Goal: Transaction & Acquisition: Purchase product/service

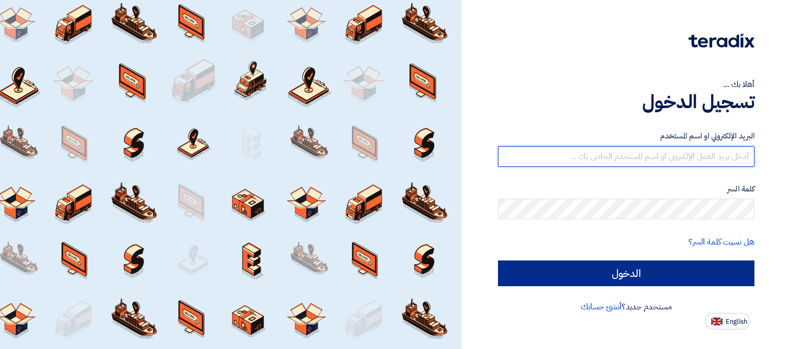
type input "[EMAIL_ADDRESS][DOMAIN_NAME]"
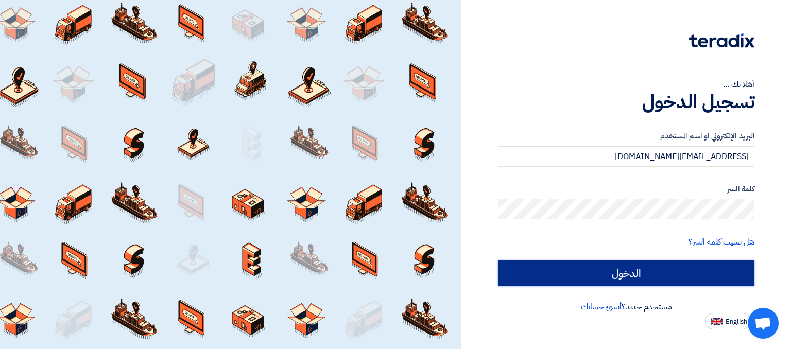
click at [581, 264] on input "الدخول" at bounding box center [626, 274] width 256 height 26
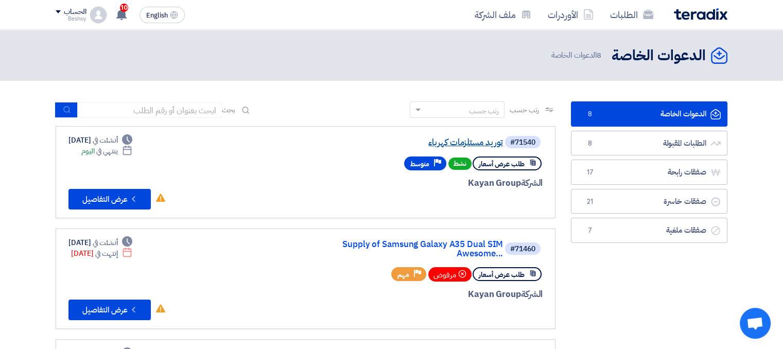
click at [462, 144] on link "توريد مستلزمات كهرباء" at bounding box center [400, 142] width 206 height 9
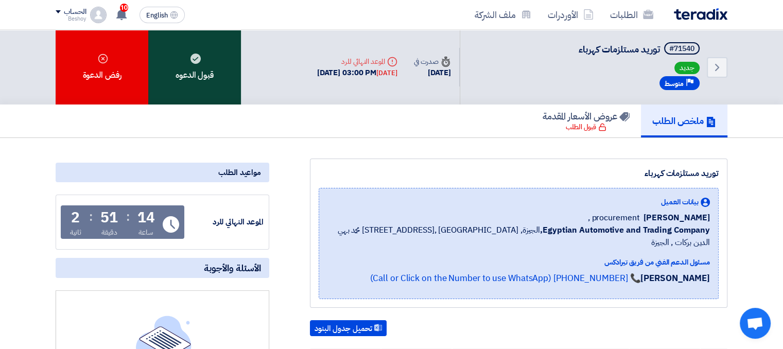
click at [200, 71] on div "قبول الدعوه" at bounding box center [194, 67] width 93 height 75
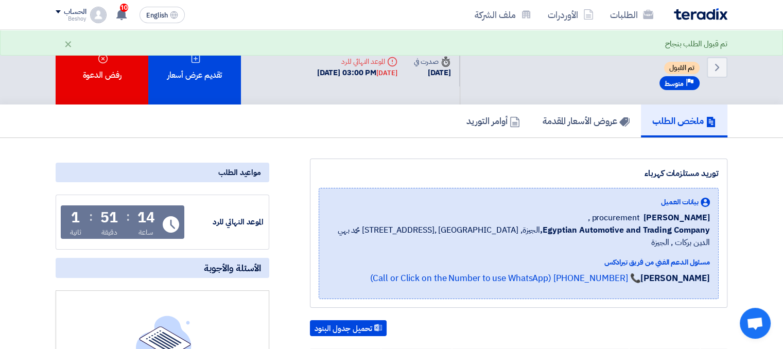
click at [200, 71] on div "تقديم عرض أسعار" at bounding box center [194, 67] width 93 height 75
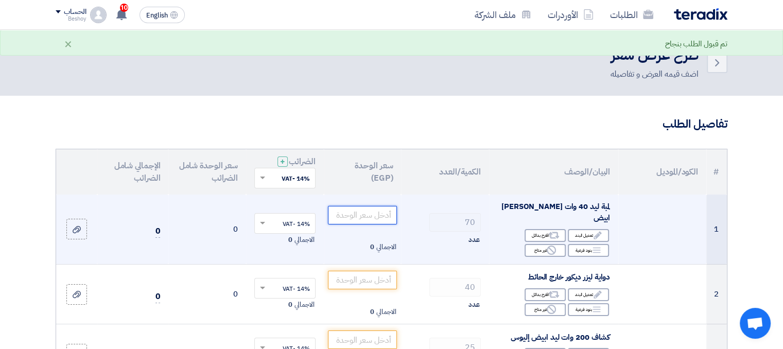
click at [380, 210] on input "number" at bounding box center [363, 215] width 70 height 19
type input "145"
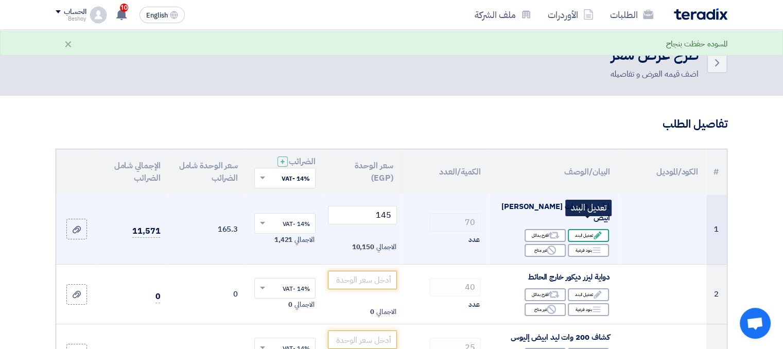
click at [588, 229] on div "Edit تعديل البند" at bounding box center [588, 235] width 41 height 13
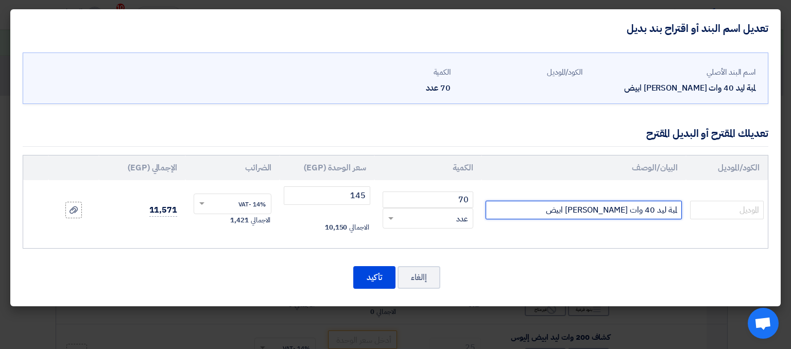
click at [655, 210] on input "لمبة ليد 40 وات [PERSON_NAME] ابيض" at bounding box center [584, 210] width 196 height 19
type input "لمبة ليد 45 وات إليوس ابيض"
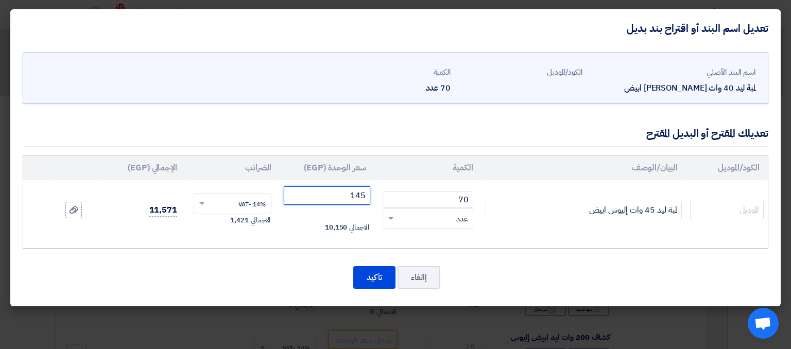
click at [348, 195] on input "145" at bounding box center [327, 195] width 86 height 19
click at [353, 196] on input "145" at bounding box center [327, 195] width 86 height 19
type input "385"
click at [372, 269] on button "تأكيد" at bounding box center [374, 277] width 42 height 23
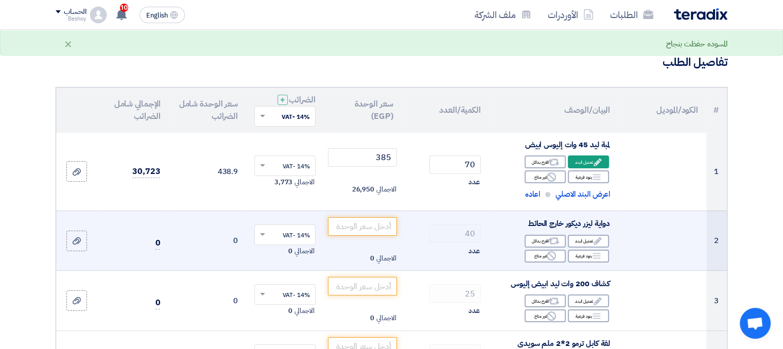
scroll to position [91, 0]
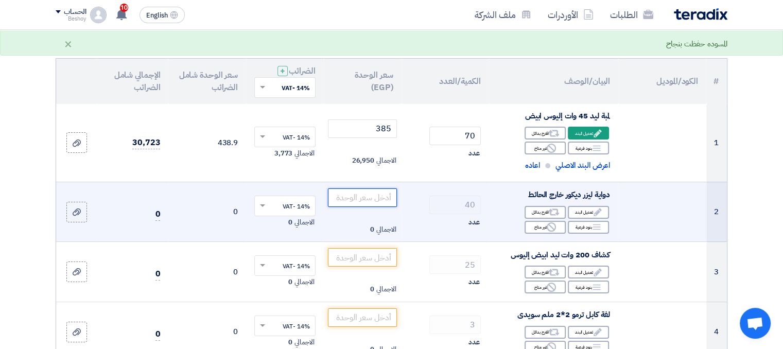
click at [383, 198] on input "number" at bounding box center [363, 197] width 70 height 19
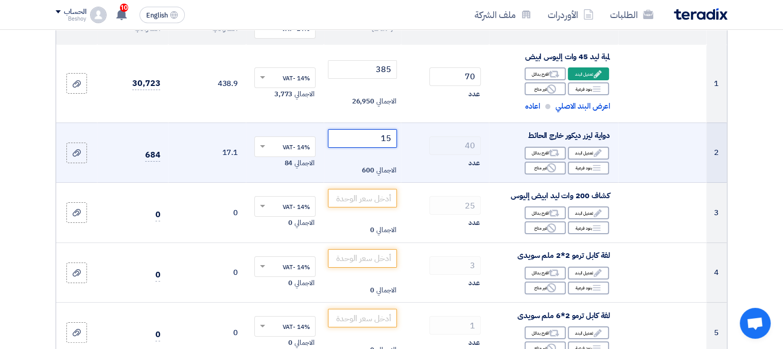
scroll to position [152, 0]
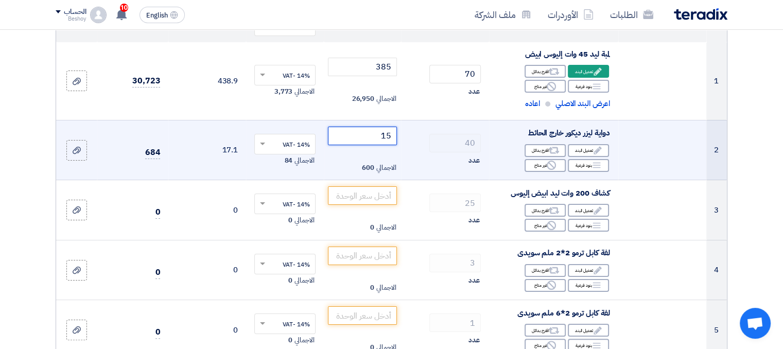
type input "15"
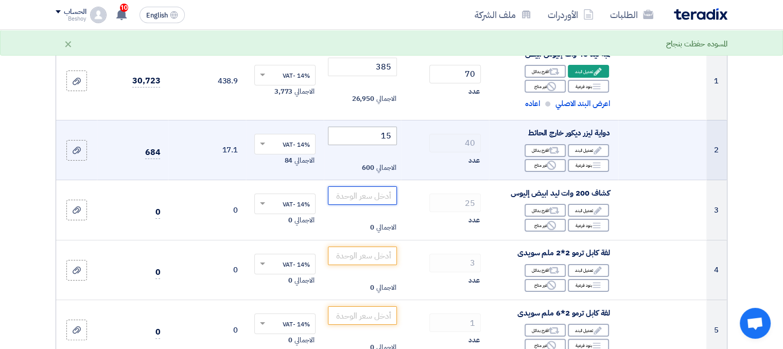
click at [383, 198] on input "number" at bounding box center [363, 195] width 70 height 19
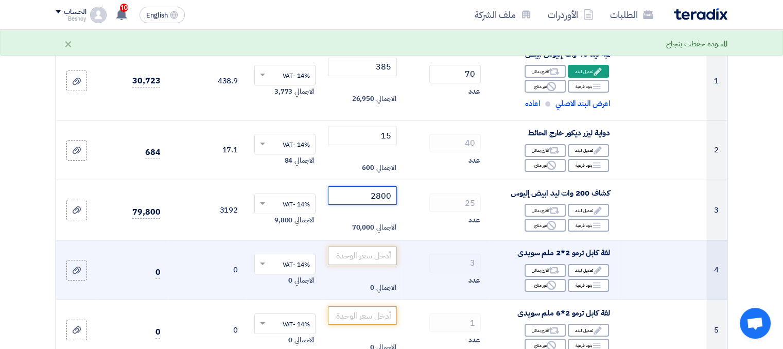
type input "2800"
click at [370, 249] on input "number" at bounding box center [363, 256] width 70 height 19
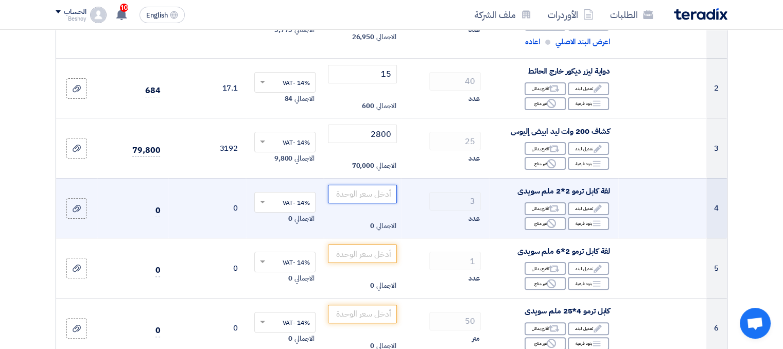
scroll to position [215, 0]
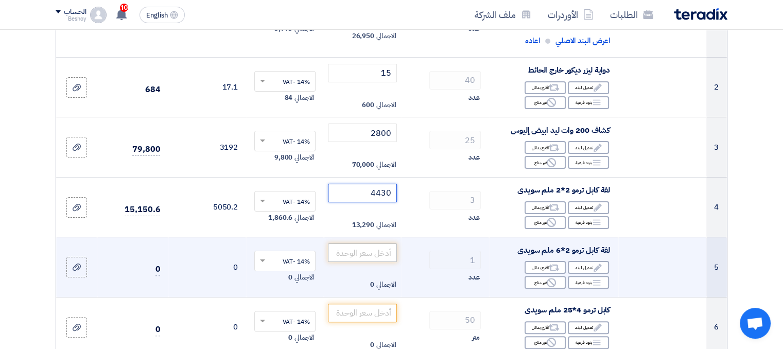
type input "4430"
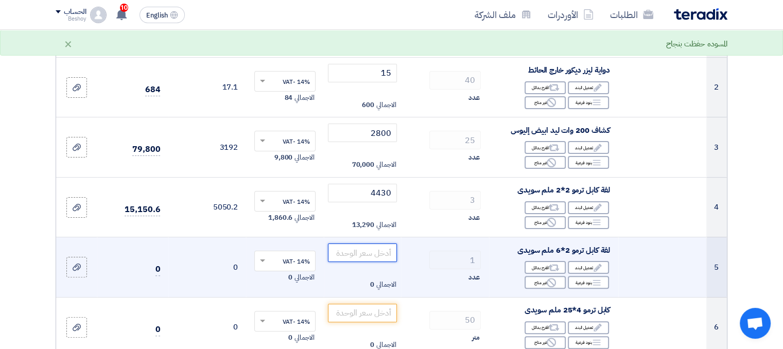
click at [381, 249] on input "number" at bounding box center [363, 253] width 70 height 19
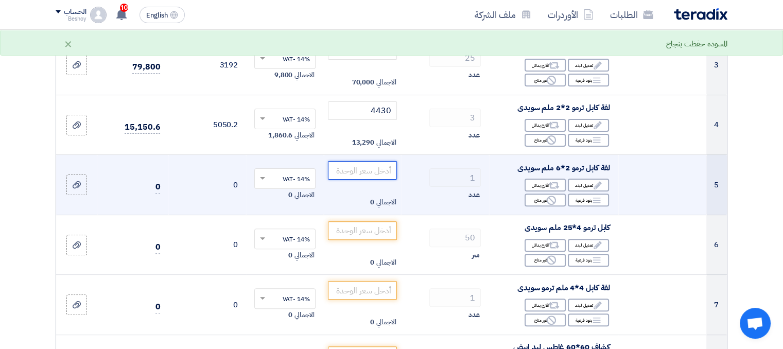
scroll to position [304, 0]
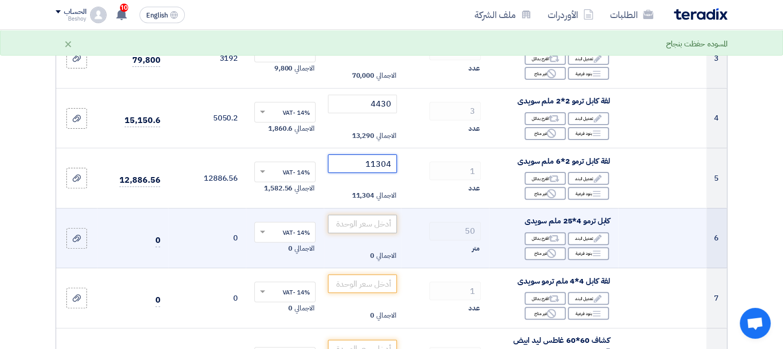
type input "11304"
click at [377, 221] on input "number" at bounding box center [363, 224] width 70 height 19
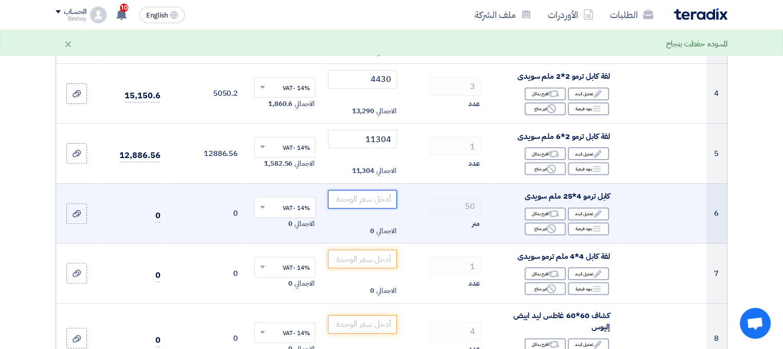
scroll to position [337, 0]
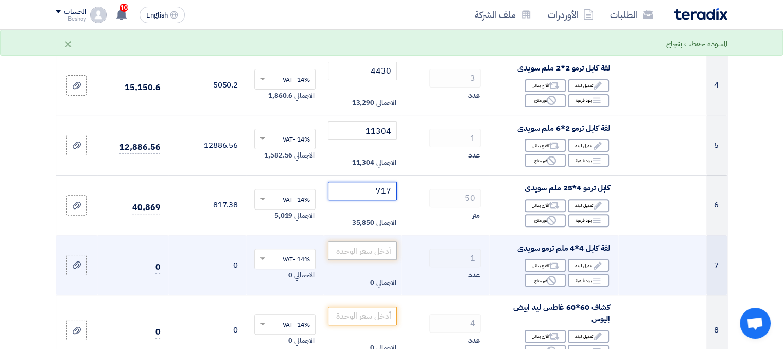
type input "717"
click at [375, 248] on input "number" at bounding box center [363, 251] width 70 height 19
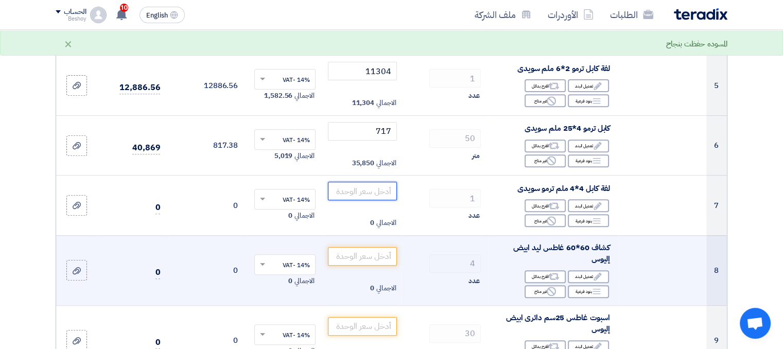
scroll to position [398, 0]
type input "14512"
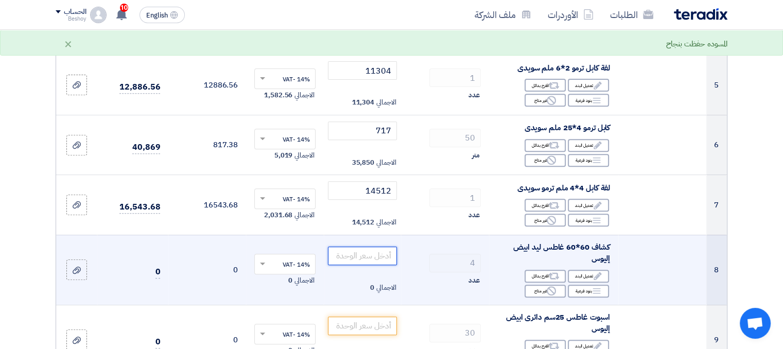
click at [375, 257] on input "number" at bounding box center [363, 256] width 70 height 19
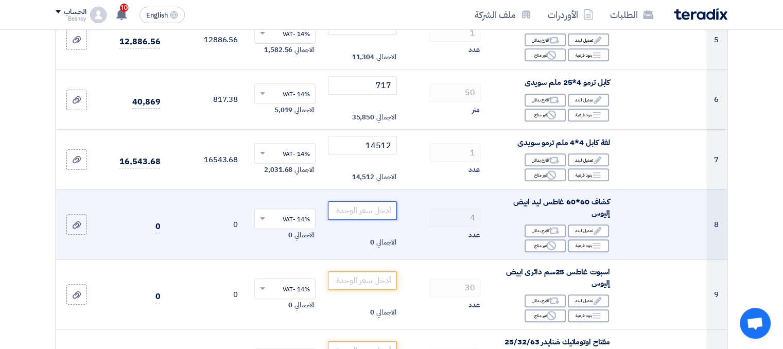
scroll to position [443, 0]
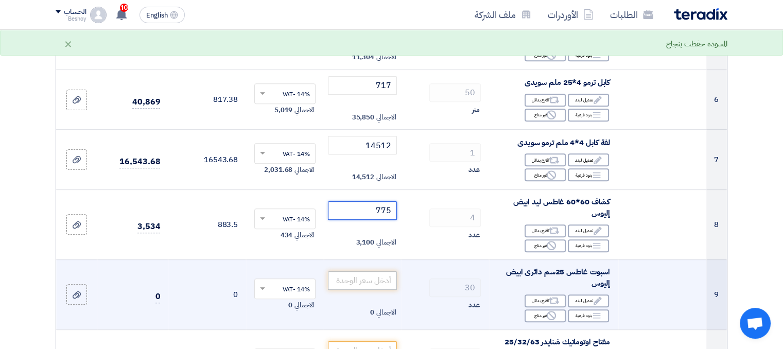
type input "775"
click at [377, 285] on input "number" at bounding box center [363, 280] width 70 height 19
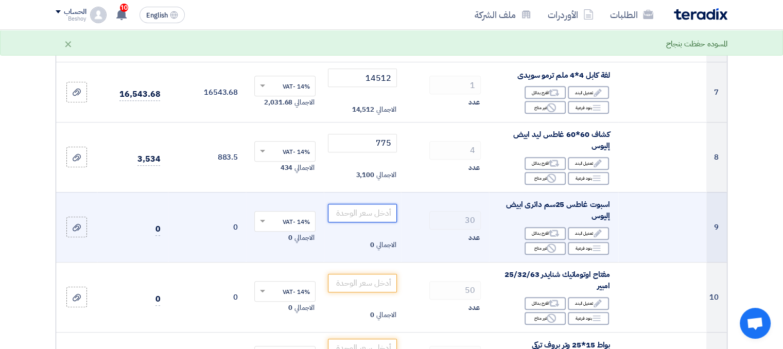
scroll to position [519, 0]
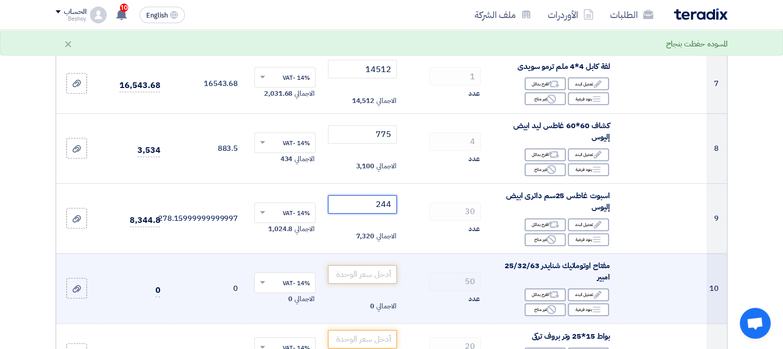
type input "244"
click at [373, 278] on input "number" at bounding box center [363, 274] width 70 height 19
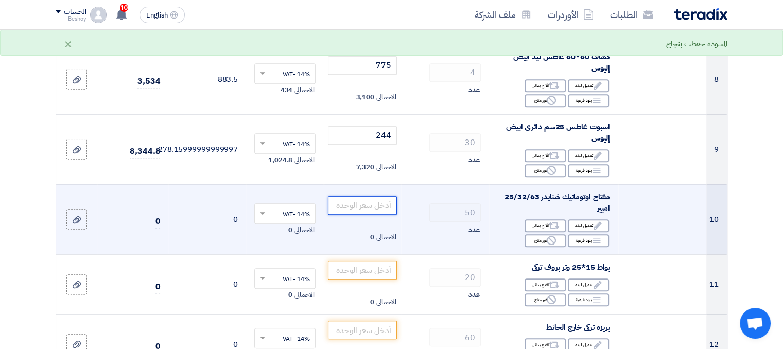
scroll to position [589, 0]
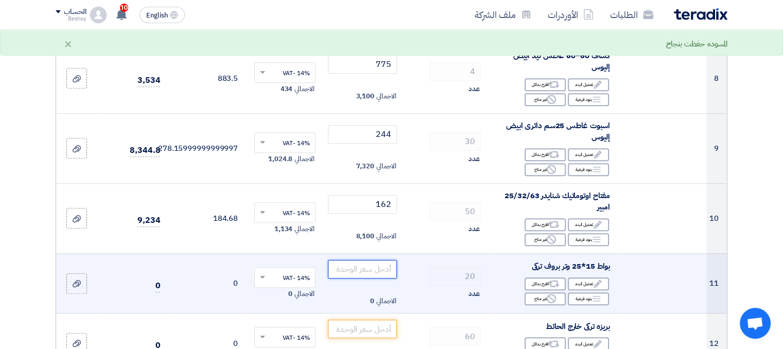
click at [368, 273] on input "number" at bounding box center [363, 269] width 70 height 19
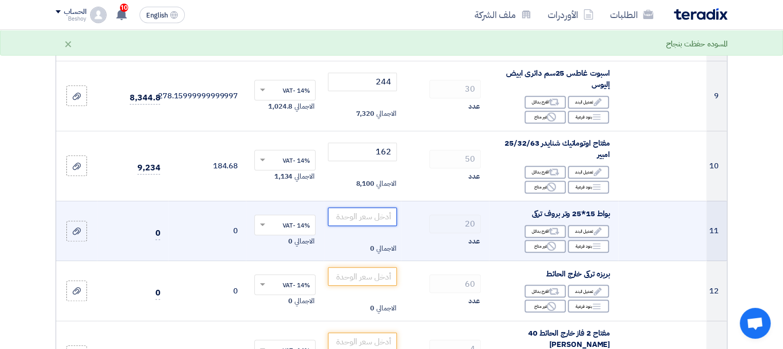
scroll to position [657, 0]
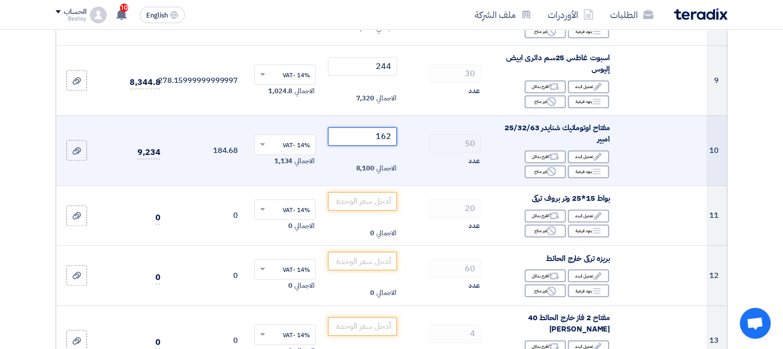
click at [387, 136] on input "162" at bounding box center [363, 136] width 70 height 19
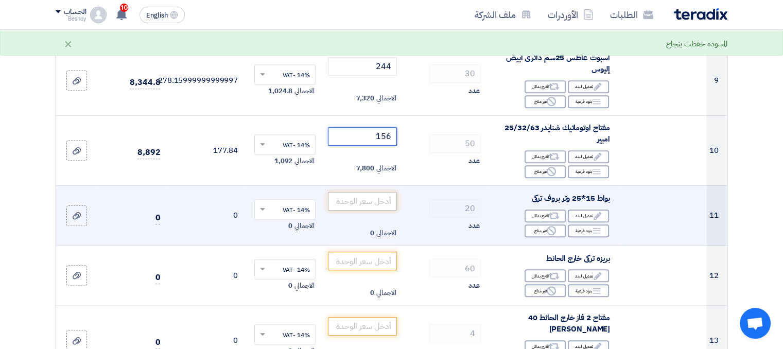
type input "156"
click at [378, 196] on input "number" at bounding box center [363, 201] width 70 height 19
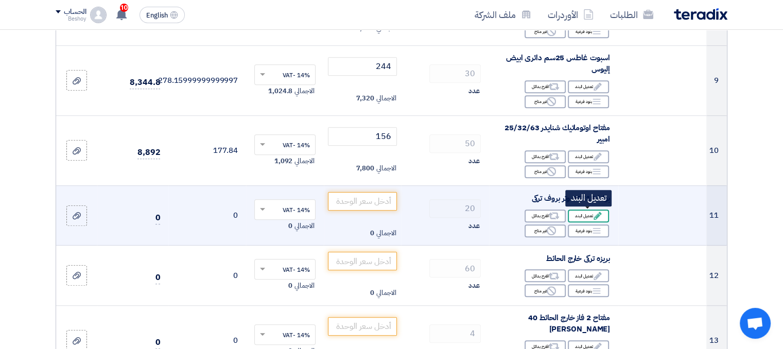
click at [596, 217] on use at bounding box center [598, 216] width 8 height 8
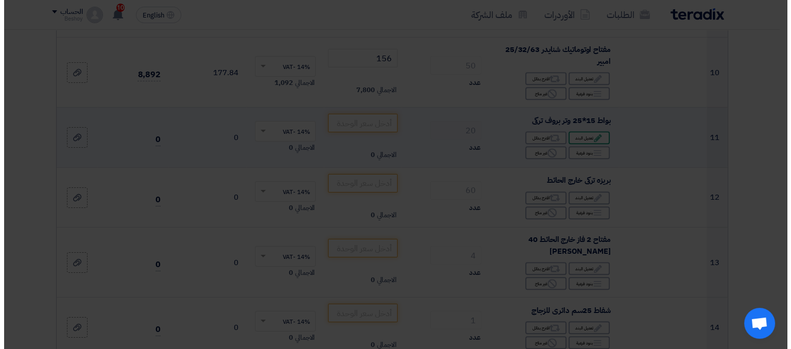
scroll to position [579, 0]
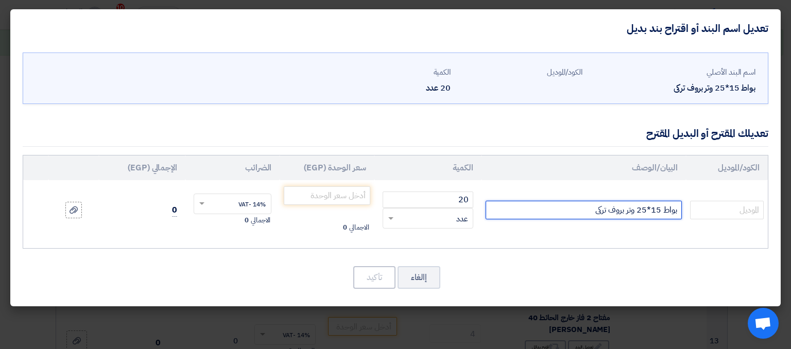
click at [593, 213] on input "بواط 15*25 وتر بروف تركى" at bounding box center [584, 210] width 196 height 19
type input "بواط 15*25 وتر [PERSON_NAME]"
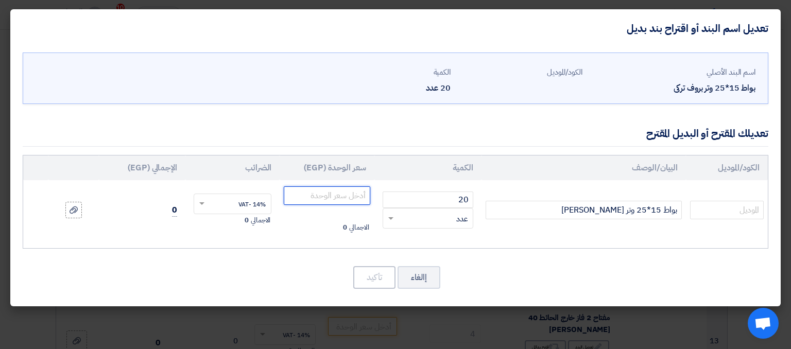
click at [353, 198] on input "number" at bounding box center [327, 195] width 86 height 19
type input "295"
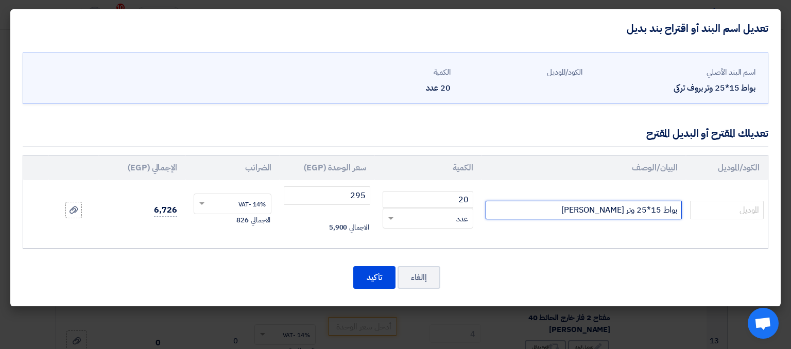
click at [650, 211] on input "بواط 15*25 وتر [PERSON_NAME]" at bounding box center [584, 210] width 196 height 19
drag, startPoint x: 659, startPoint y: 211, endPoint x: 639, endPoint y: 210, distance: 20.6
click at [639, 210] on input "بواط 15*25 وتر [PERSON_NAME]" at bounding box center [584, 210] width 196 height 19
type input "بواط 14*19 وتر [PERSON_NAME]"
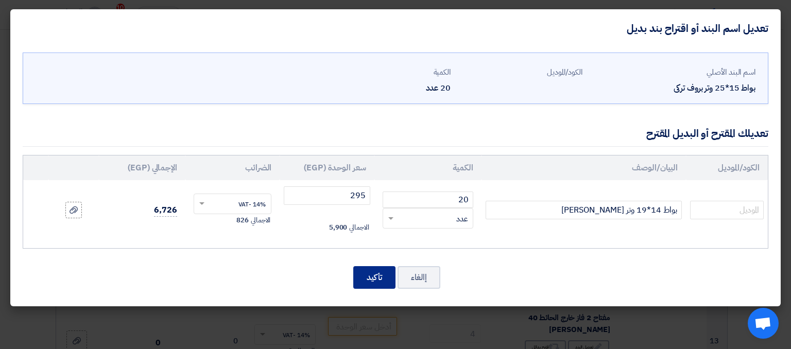
click at [383, 279] on button "تأكيد" at bounding box center [374, 277] width 42 height 23
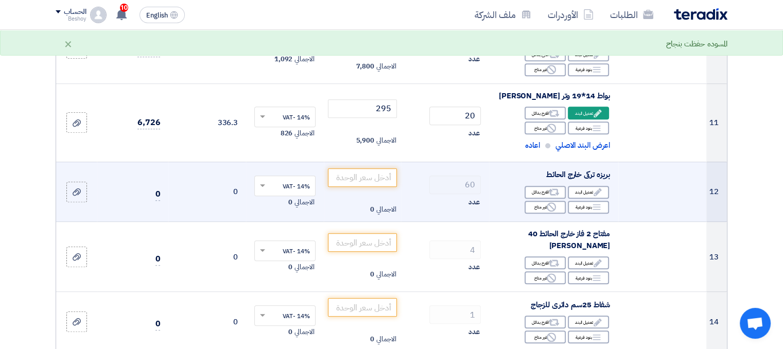
scroll to position [762, 0]
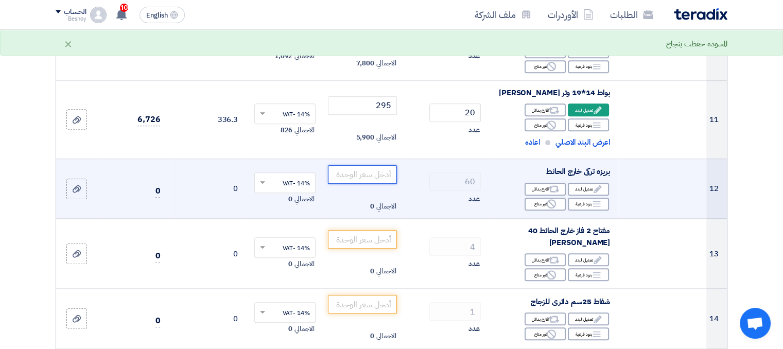
click at [373, 175] on input "number" at bounding box center [363, 174] width 70 height 19
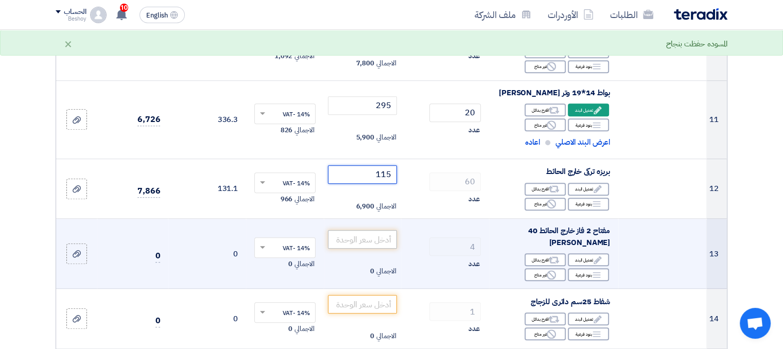
type input "115"
click at [370, 238] on input "number" at bounding box center [363, 239] width 70 height 19
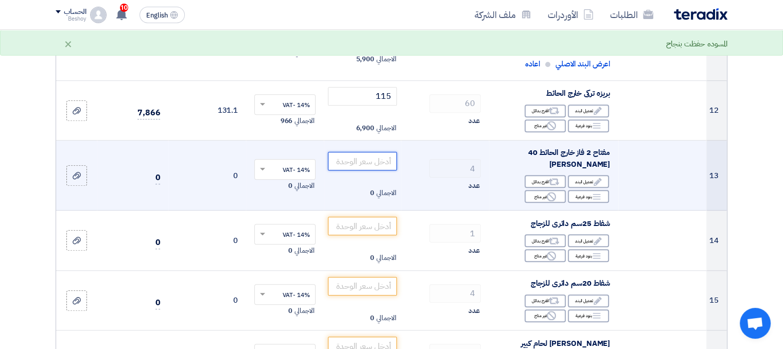
scroll to position [856, 0]
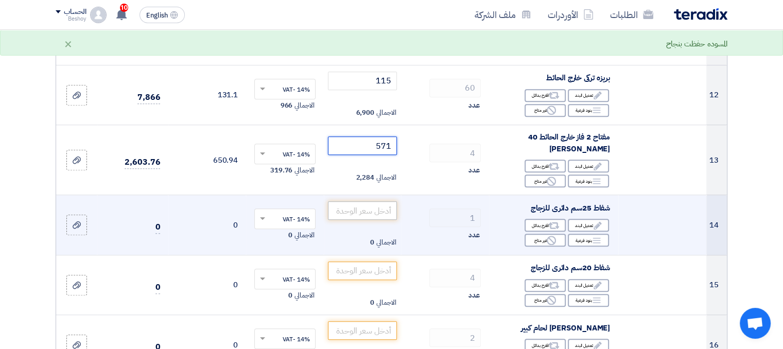
type input "571"
click at [379, 209] on input "number" at bounding box center [363, 210] width 70 height 19
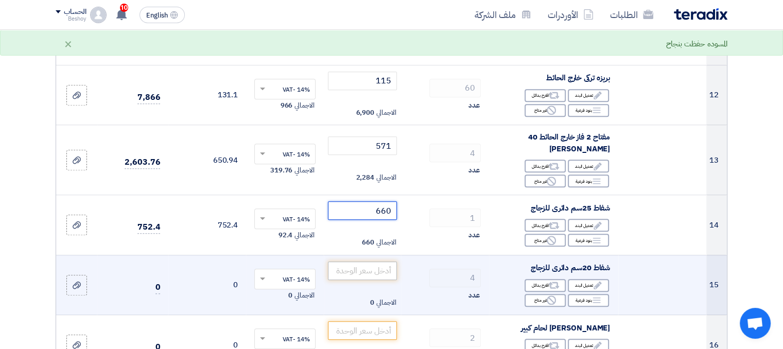
type input "660"
click at [373, 272] on input "number" at bounding box center [363, 271] width 70 height 19
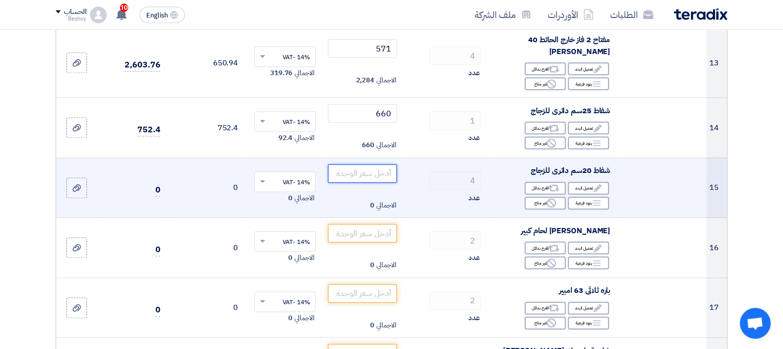
scroll to position [955, 0]
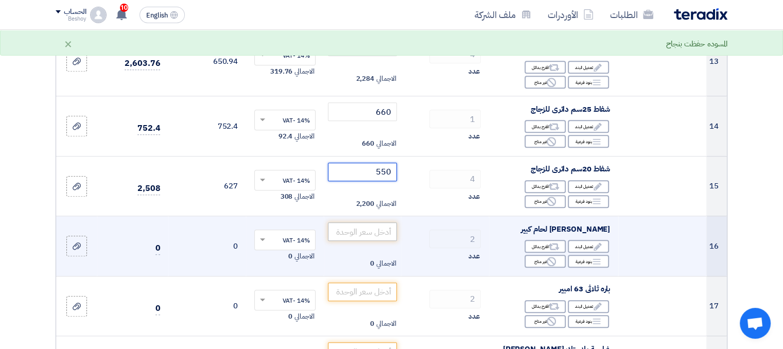
type input "550"
click at [381, 233] on input "number" at bounding box center [363, 231] width 70 height 19
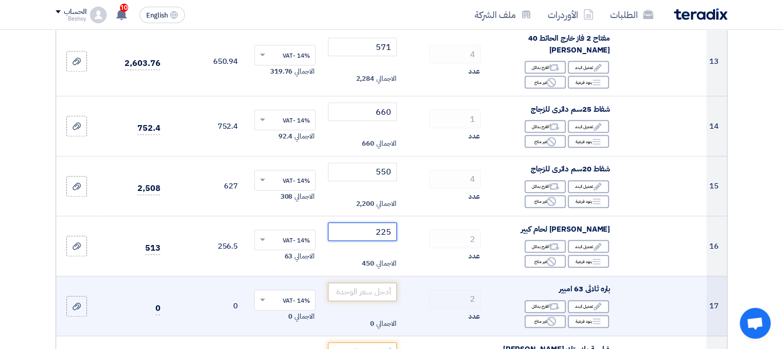
type input "225"
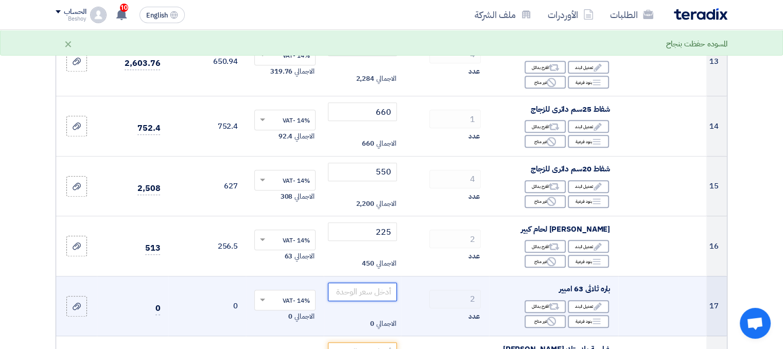
click at [375, 283] on input "number" at bounding box center [363, 292] width 70 height 19
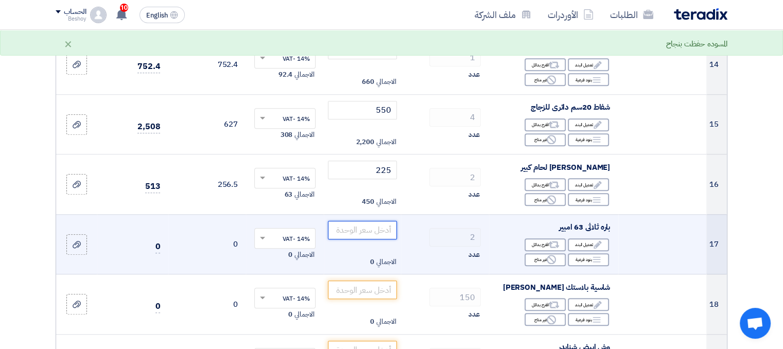
scroll to position [1017, 0]
click at [538, 254] on div "Reject غير متاح" at bounding box center [545, 259] width 41 height 13
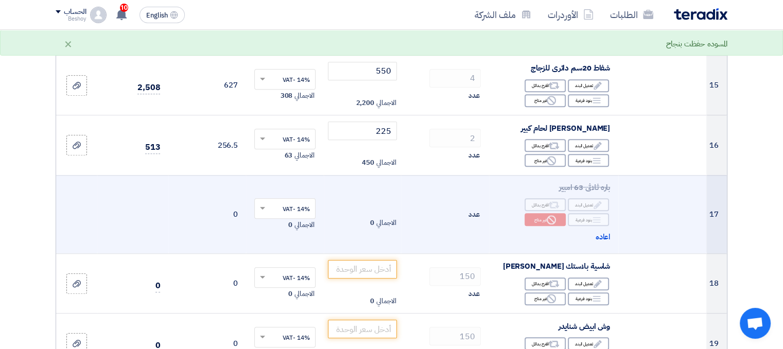
scroll to position [1089, 0]
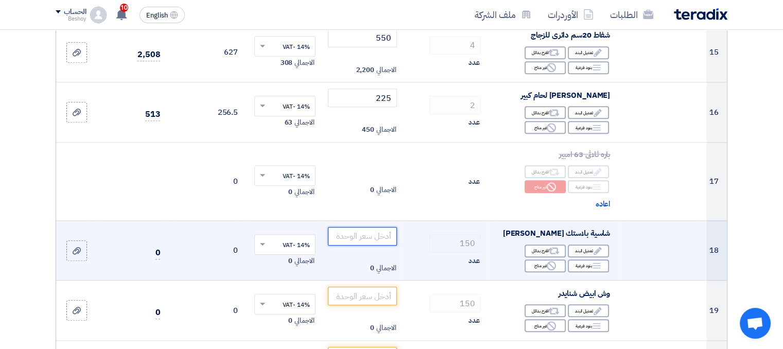
click at [371, 236] on input "number" at bounding box center [363, 236] width 70 height 19
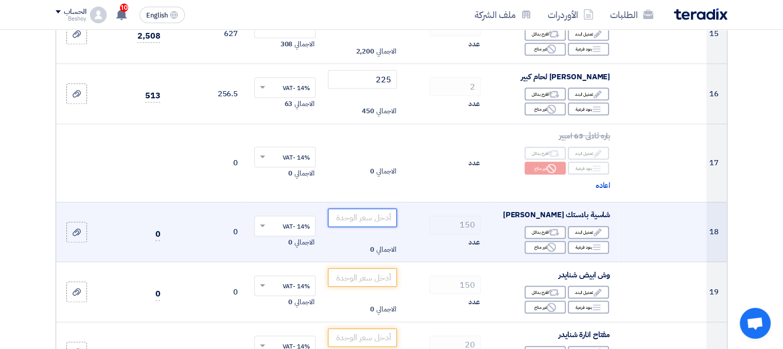
scroll to position [1113, 0]
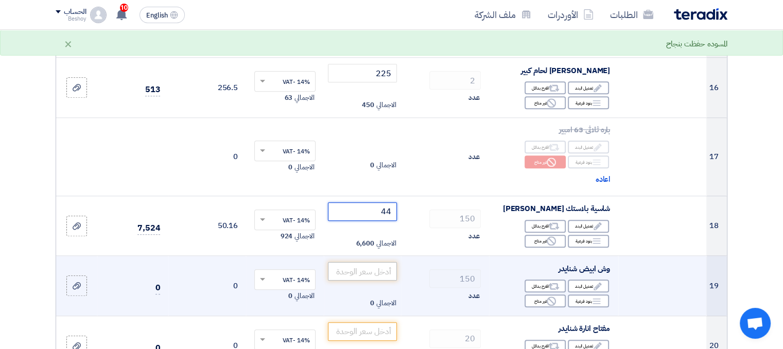
type input "44"
click at [370, 274] on input "number" at bounding box center [363, 271] width 70 height 19
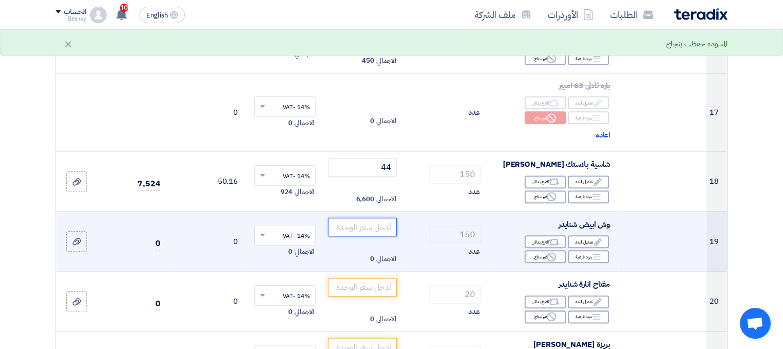
scroll to position [1159, 0]
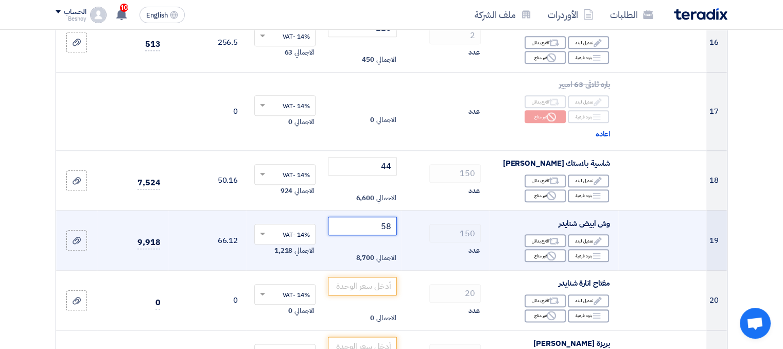
type input "58"
click at [370, 274] on td "الاجمالي 0" at bounding box center [363, 300] width 78 height 60
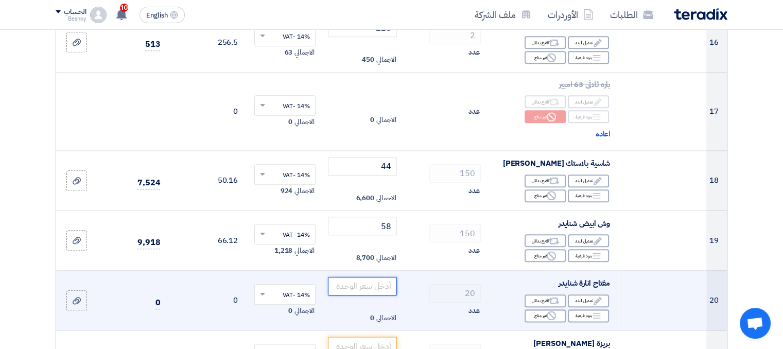
click at [373, 284] on input "number" at bounding box center [363, 286] width 70 height 19
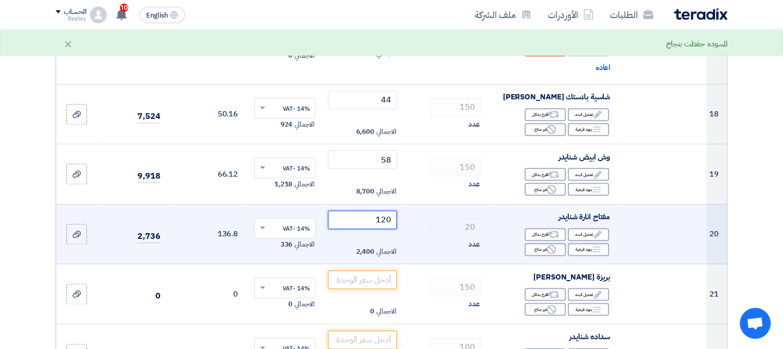
scroll to position [1227, 0]
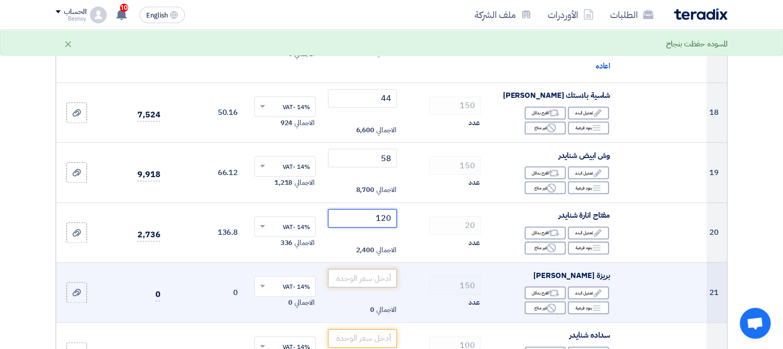
type input "120"
click at [375, 276] on input "number" at bounding box center [363, 278] width 70 height 19
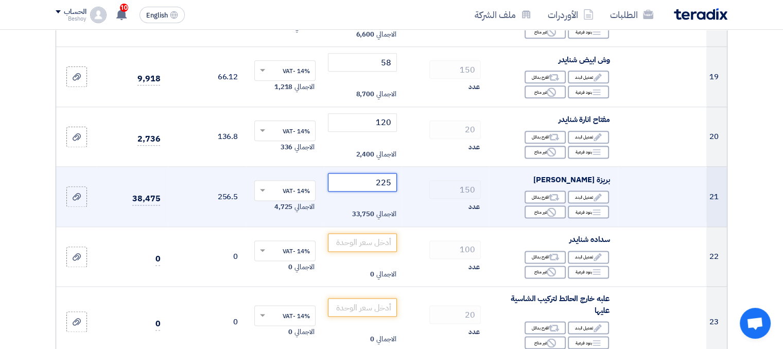
scroll to position [1325, 0]
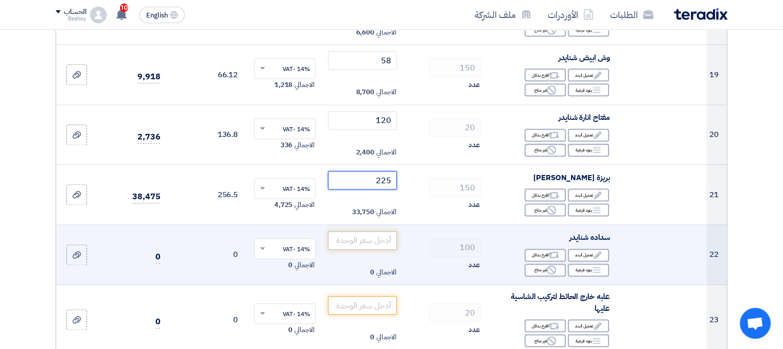
type input "225"
click at [375, 244] on input "number" at bounding box center [363, 240] width 70 height 19
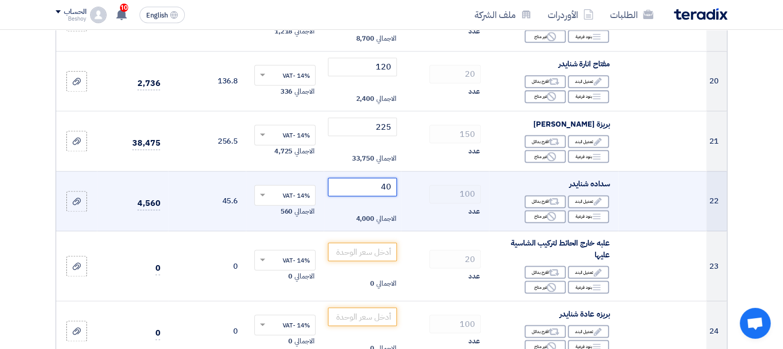
scroll to position [1380, 0]
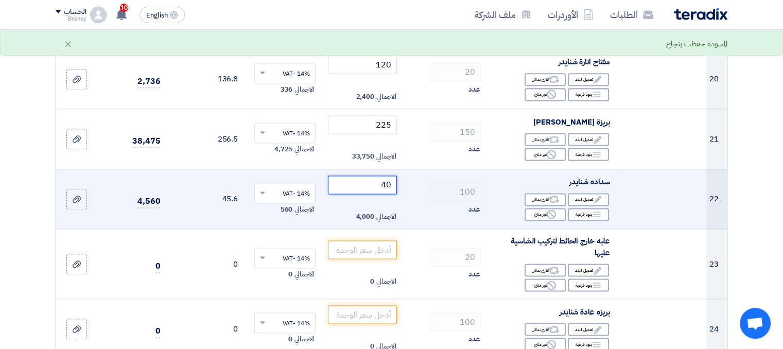
type input "40"
click at [375, 244] on input "number" at bounding box center [363, 250] width 70 height 19
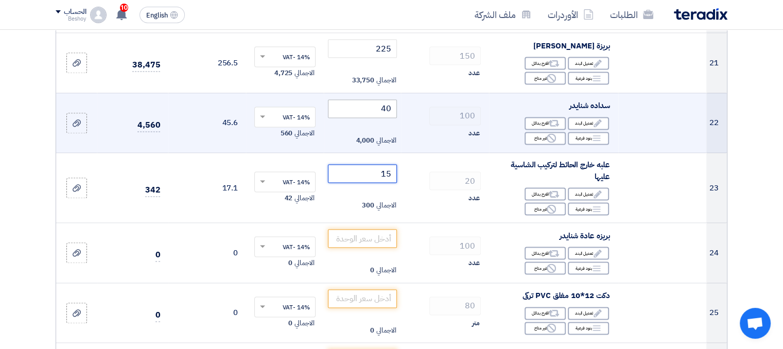
scroll to position [1466, 0]
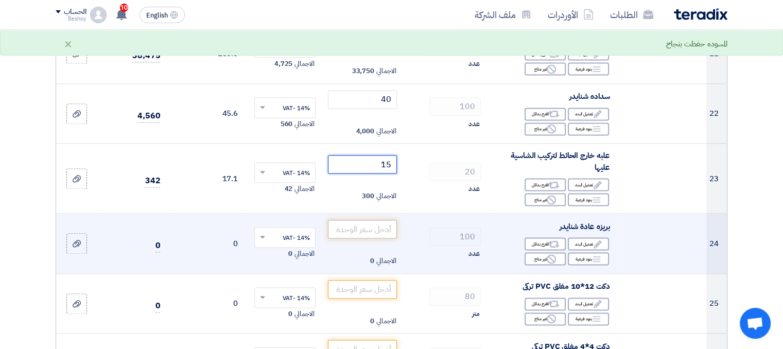
type input "15"
click at [378, 227] on input "number" at bounding box center [363, 229] width 70 height 19
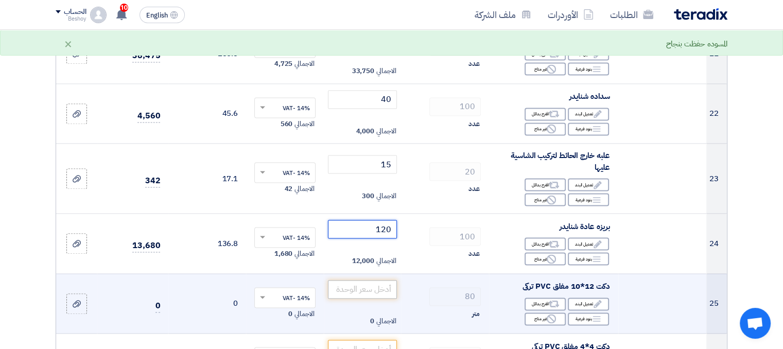
type input "120"
click at [373, 290] on input "number" at bounding box center [363, 289] width 70 height 19
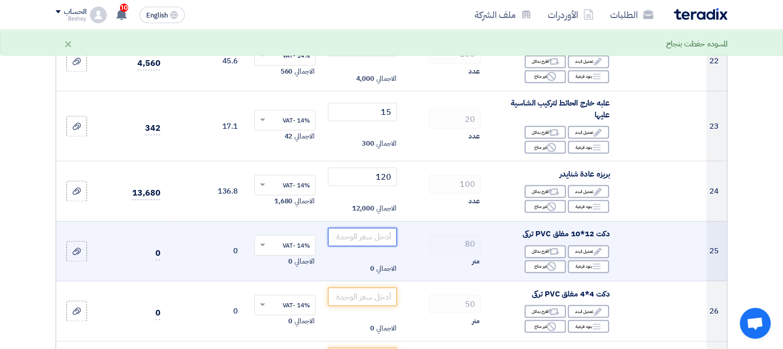
scroll to position [1519, 0]
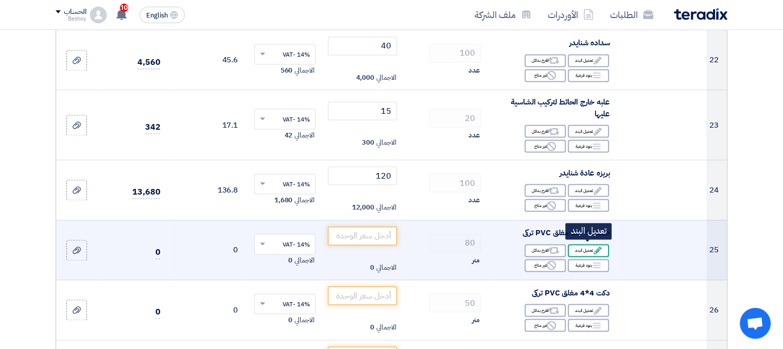
click at [599, 250] on icon "Edit" at bounding box center [597, 250] width 9 height 9
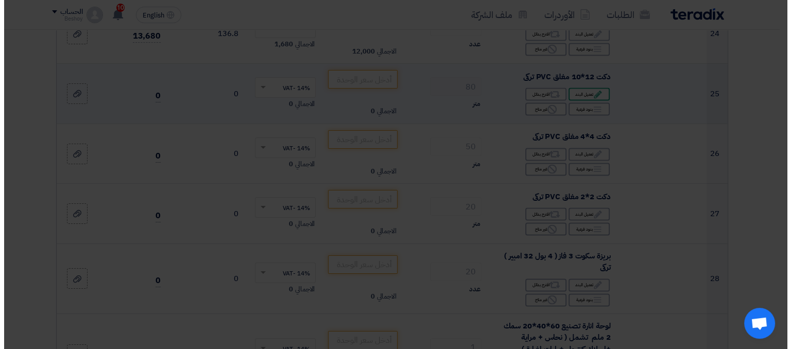
scroll to position [1363, 0]
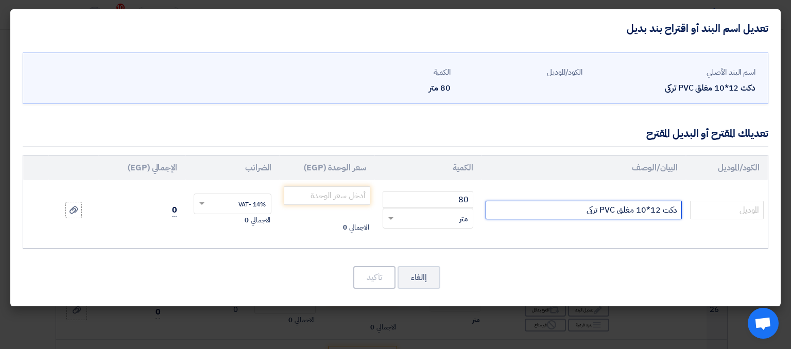
drag, startPoint x: 660, startPoint y: 211, endPoint x: 654, endPoint y: 211, distance: 6.2
click at [654, 211] on input "دكت 12*10 مغلق PVC تركى" at bounding box center [584, 210] width 196 height 19
click at [653, 212] on input "دكت 16*10 مغلق PVC تركى" at bounding box center [584, 210] width 196 height 19
type input "دكت 6*10 مغلق PVC تركى"
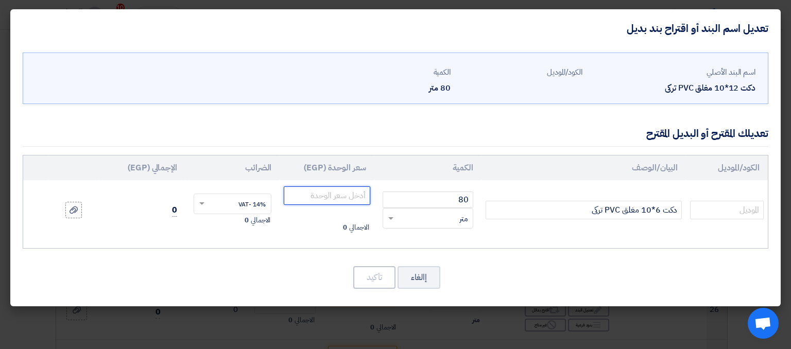
click at [355, 200] on input "number" at bounding box center [327, 195] width 86 height 19
type input "175"
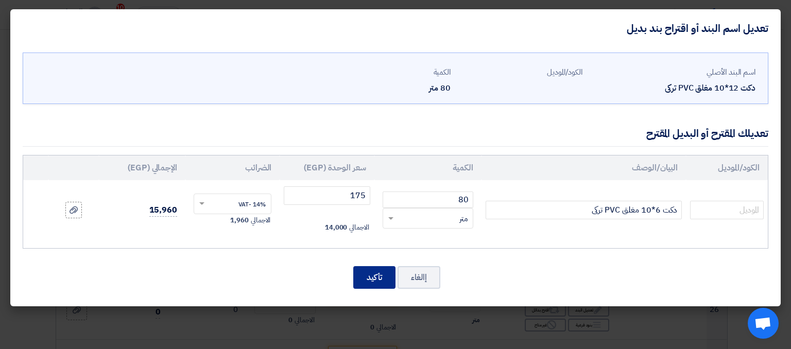
click at [383, 272] on button "تأكيد" at bounding box center [374, 277] width 42 height 23
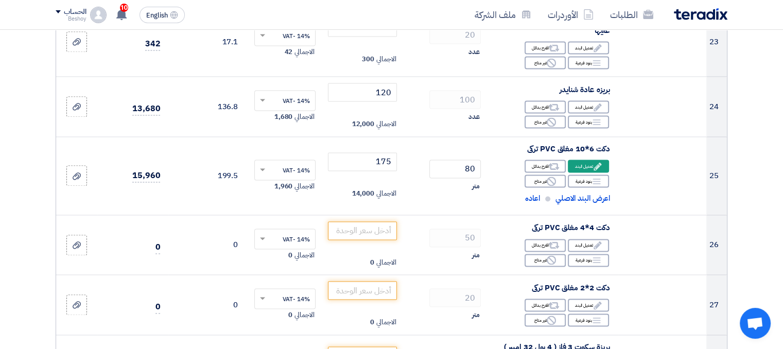
scroll to position [1605, 0]
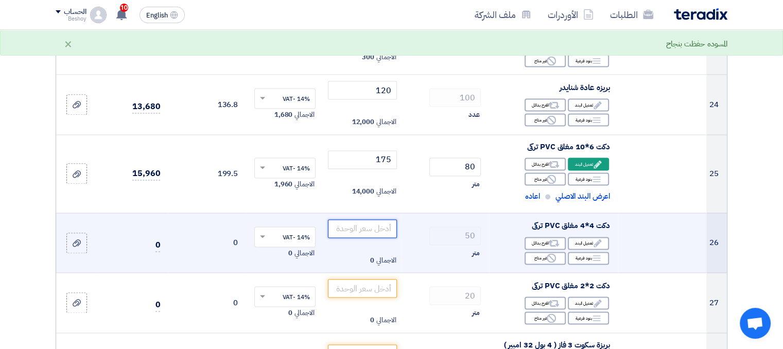
click at [375, 227] on input "number" at bounding box center [363, 228] width 70 height 19
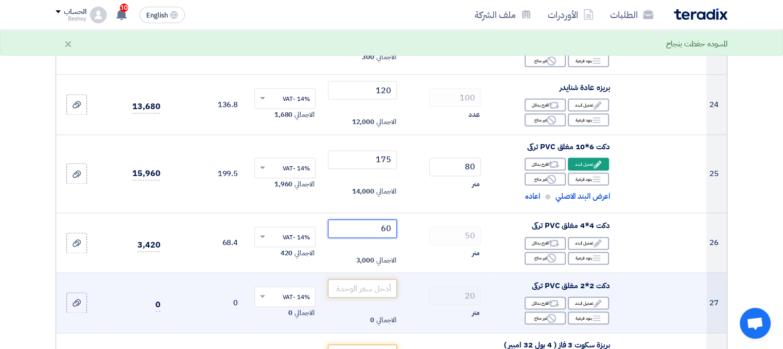
type input "60"
click at [375, 289] on input "number" at bounding box center [363, 288] width 70 height 19
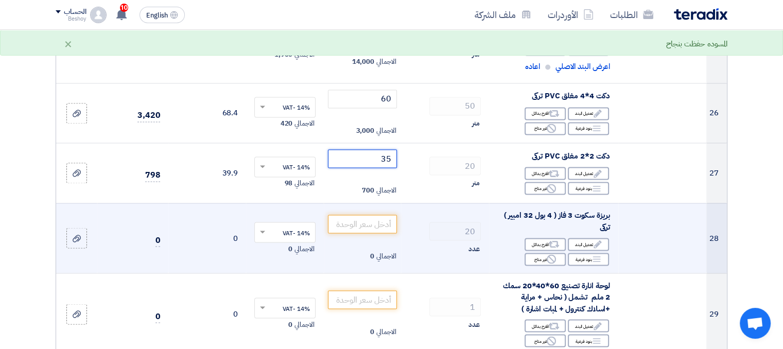
scroll to position [1749, 0]
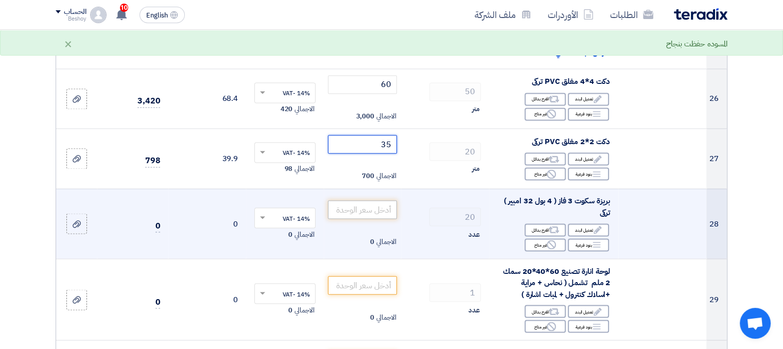
type input "35"
click at [377, 204] on input "number" at bounding box center [363, 209] width 70 height 19
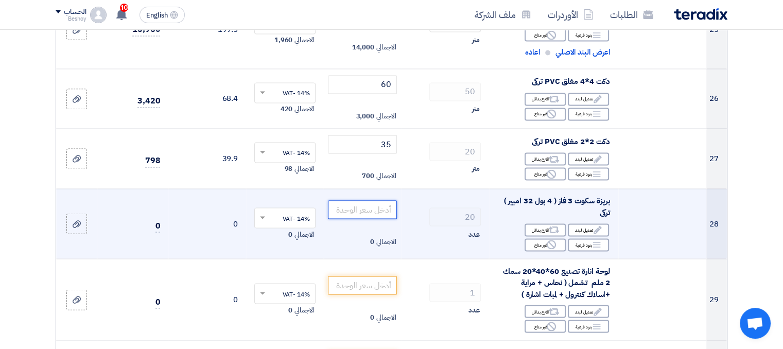
type input "1"
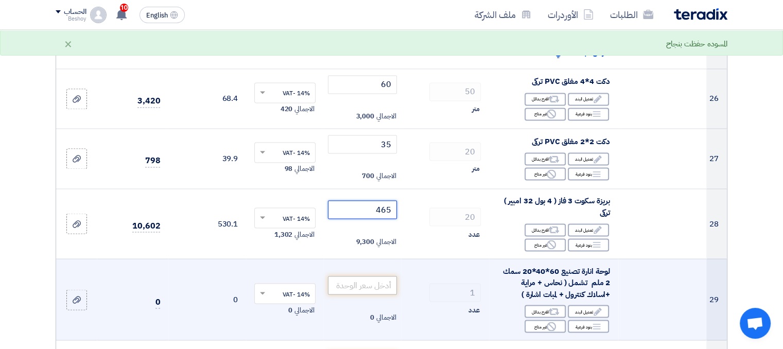
type input "465"
click at [384, 276] on input "number" at bounding box center [363, 285] width 70 height 19
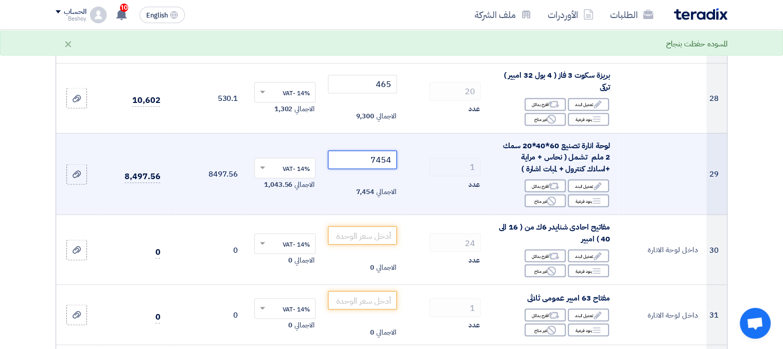
scroll to position [1875, 0]
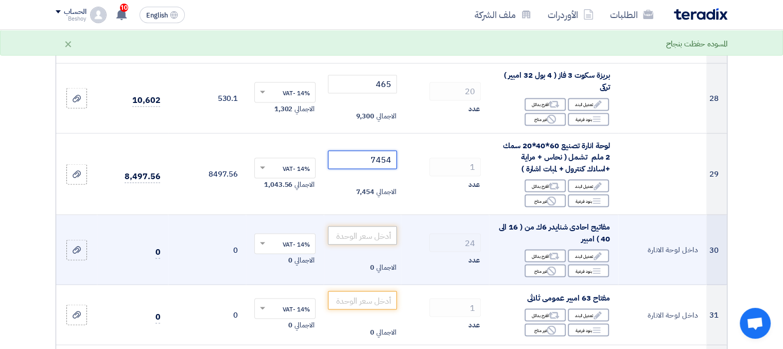
type input "7454"
click at [383, 240] on input "number" at bounding box center [363, 235] width 70 height 19
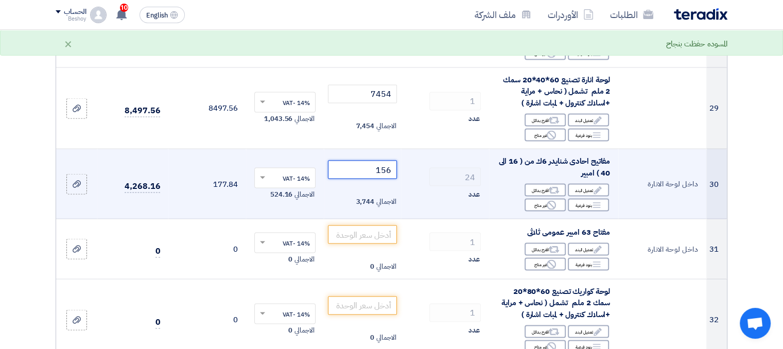
scroll to position [1945, 0]
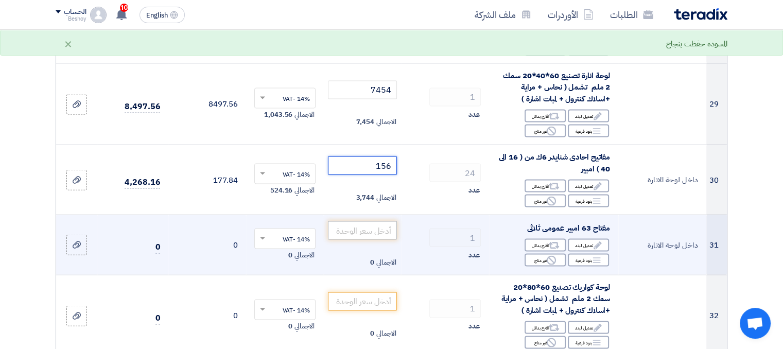
type input "156"
click at [383, 229] on input "number" at bounding box center [363, 230] width 70 height 19
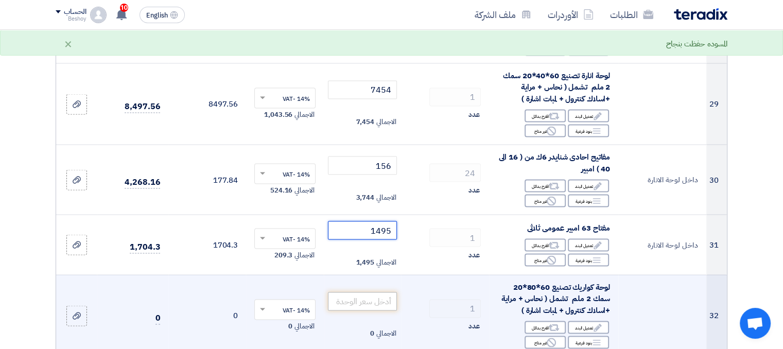
type input "1495"
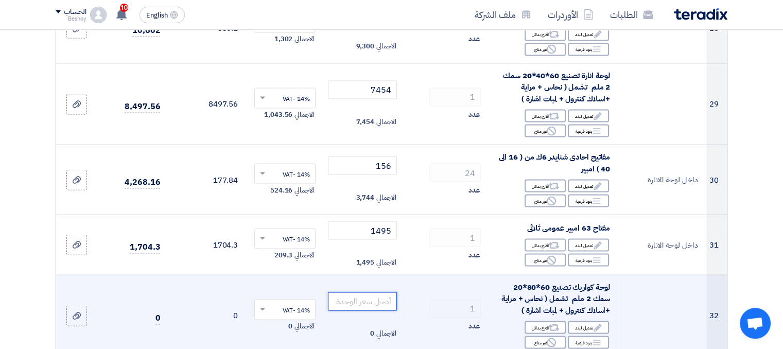
click at [381, 296] on input "number" at bounding box center [363, 301] width 70 height 19
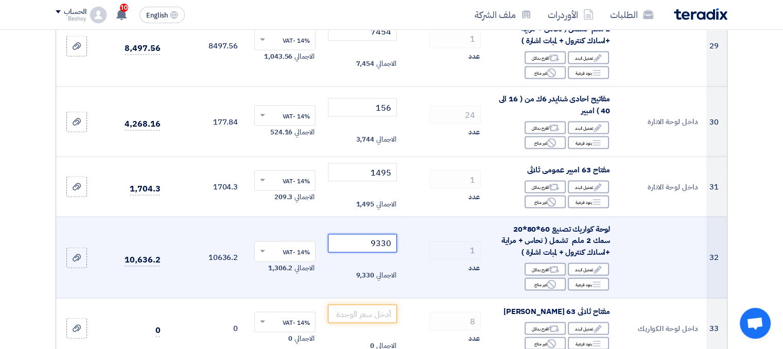
scroll to position [2013, 0]
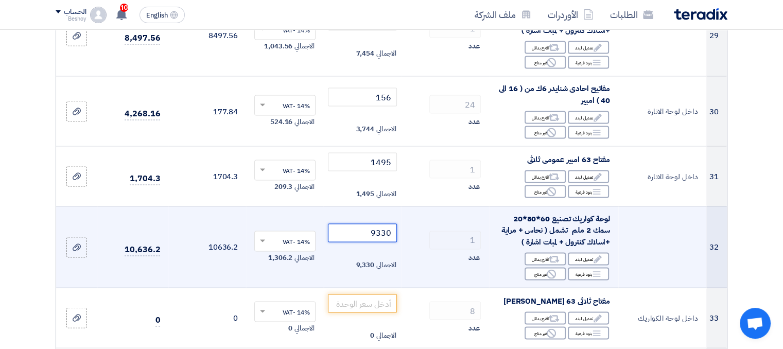
type input "9330"
click at [381, 296] on input "number" at bounding box center [363, 304] width 70 height 19
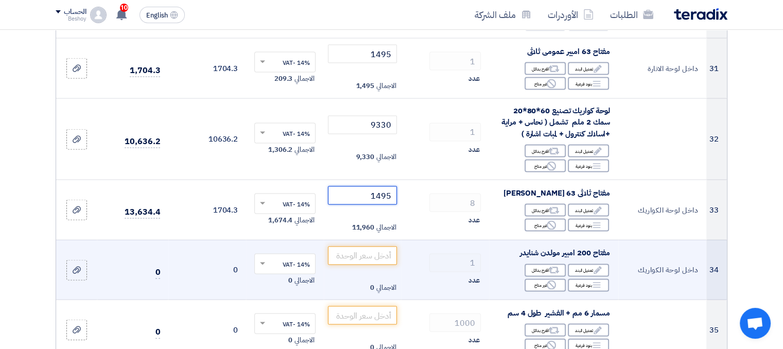
scroll to position [2126, 0]
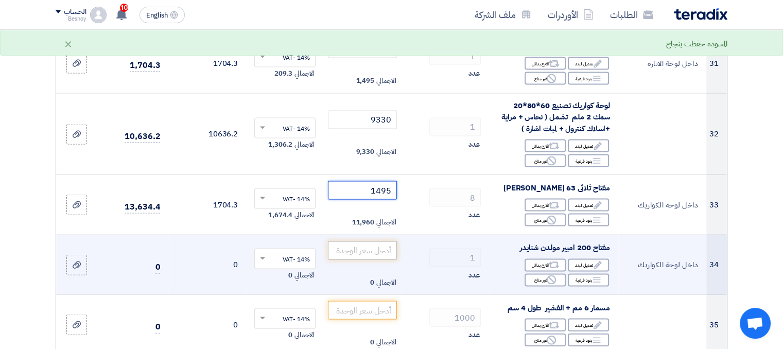
type input "1495"
click at [379, 247] on input "number" at bounding box center [363, 251] width 70 height 19
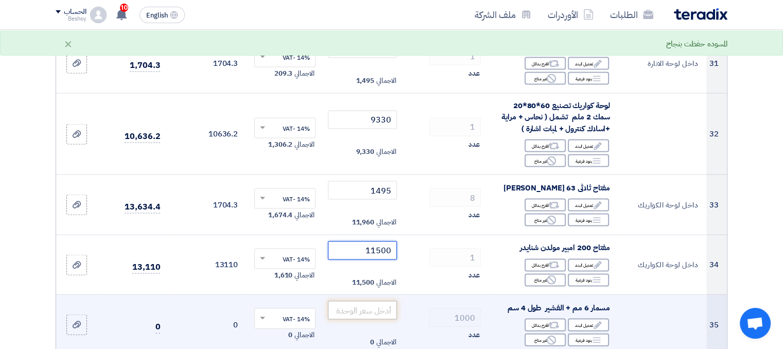
type input "11500"
click at [374, 307] on input "number" at bounding box center [363, 310] width 70 height 19
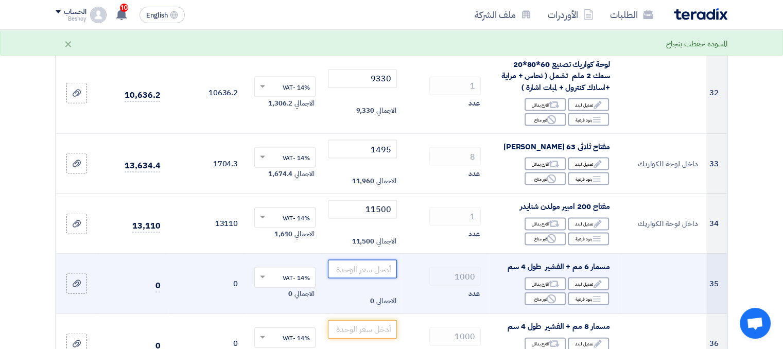
scroll to position [2167, 0]
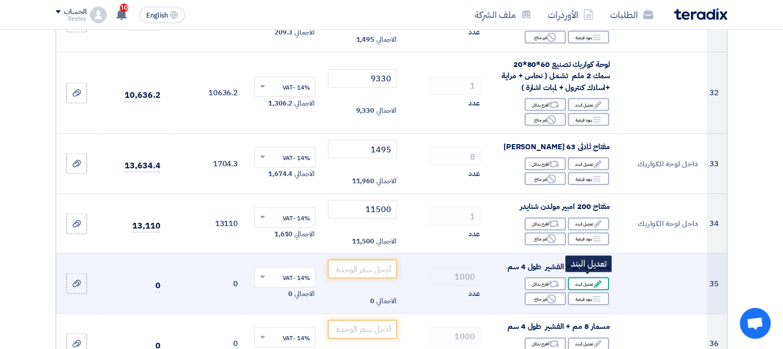
click at [595, 282] on use at bounding box center [598, 284] width 8 height 8
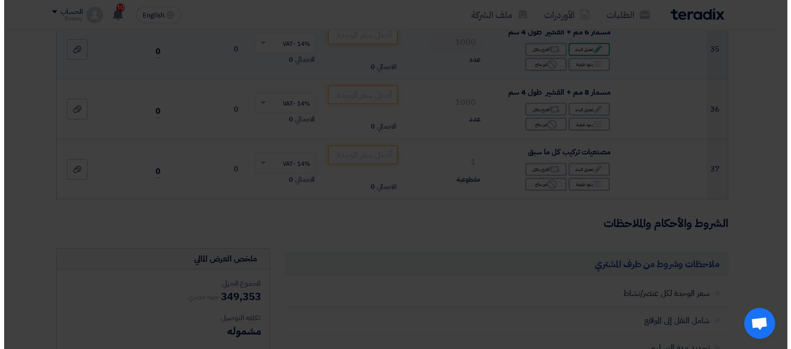
scroll to position [1933, 0]
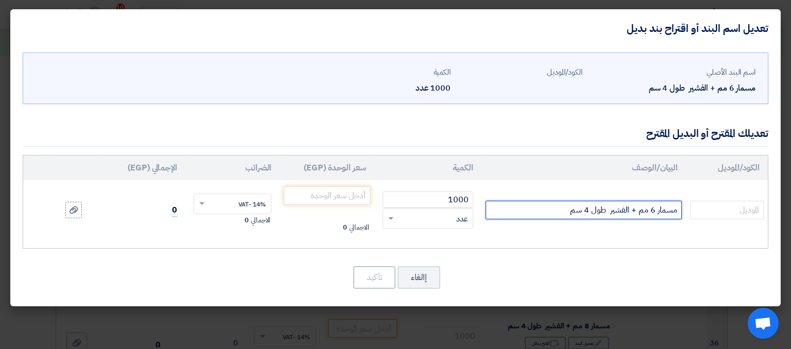
click at [659, 211] on input "مسمار 6 مم + الفشير طول 4 سم" at bounding box center [584, 210] width 196 height 19
click at [677, 212] on input "مسمار 6 مم + الفشير طول 4 سم" at bounding box center [584, 210] width 196 height 19
click at [622, 211] on input "عبلة مسمار 6 مم + الفشير طول 4 سم" at bounding box center [584, 210] width 196 height 19
type input "عبلة مسمار 6 مم اسود + الفشير طول 4 سم"
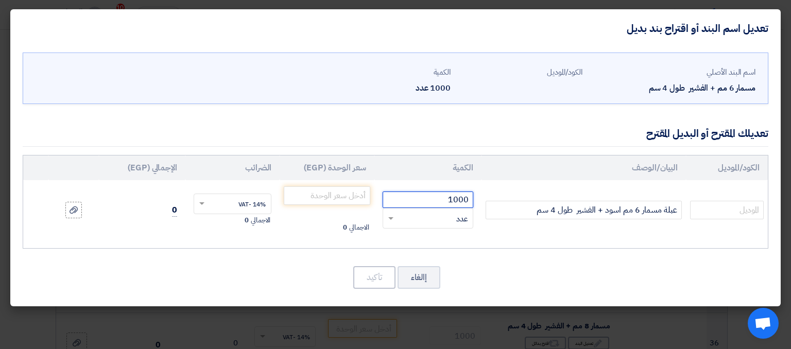
click at [447, 201] on input "1000" at bounding box center [428, 200] width 91 height 16
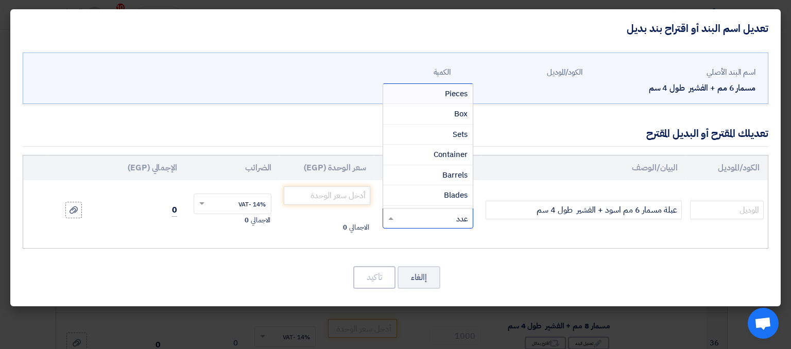
click at [391, 215] on span at bounding box center [389, 219] width 13 height 12
click at [461, 127] on div "Kilogram" at bounding box center [428, 137] width 90 height 21
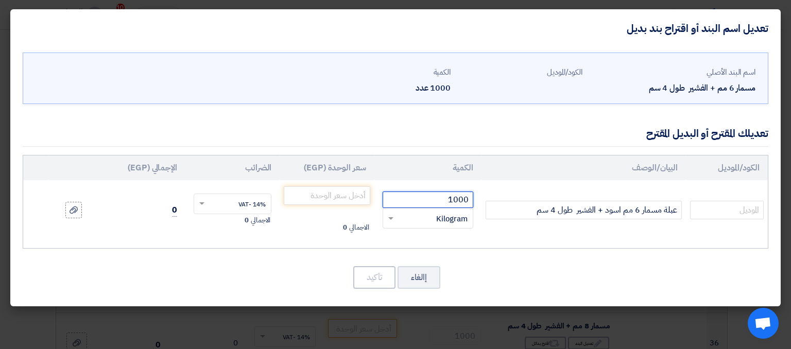
click at [417, 197] on input "1000" at bounding box center [428, 200] width 91 height 16
click at [444, 200] on input "1000" at bounding box center [428, 200] width 91 height 16
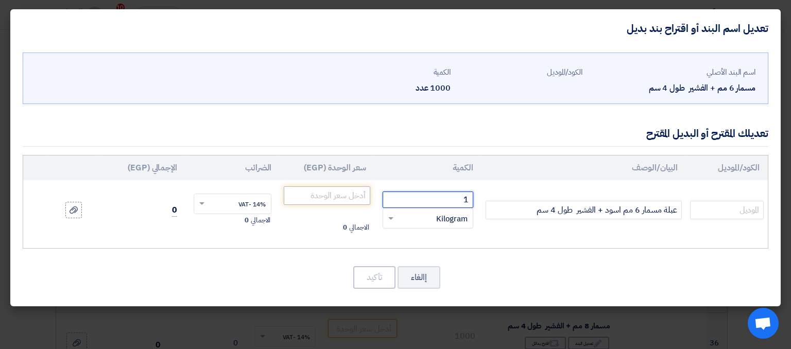
type input "1"
click at [359, 196] on input "number" at bounding box center [327, 195] width 86 height 19
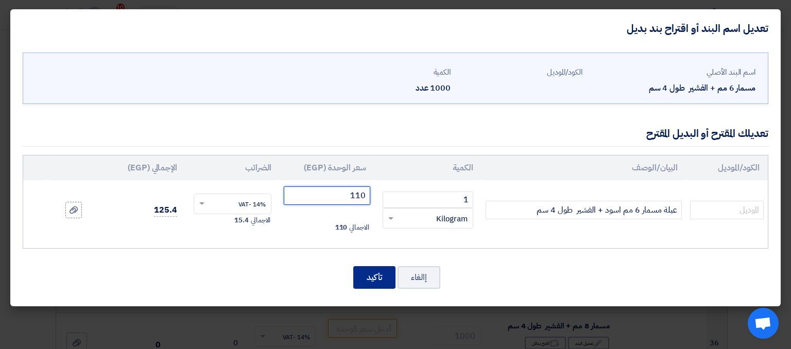
type input "110"
click at [375, 272] on button "تأكيد" at bounding box center [374, 277] width 42 height 23
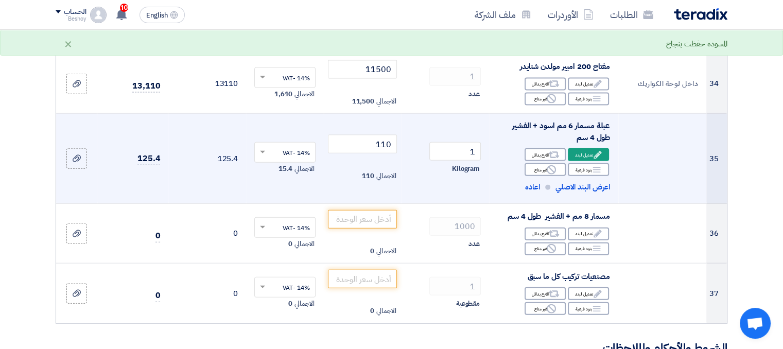
scroll to position [2315, 0]
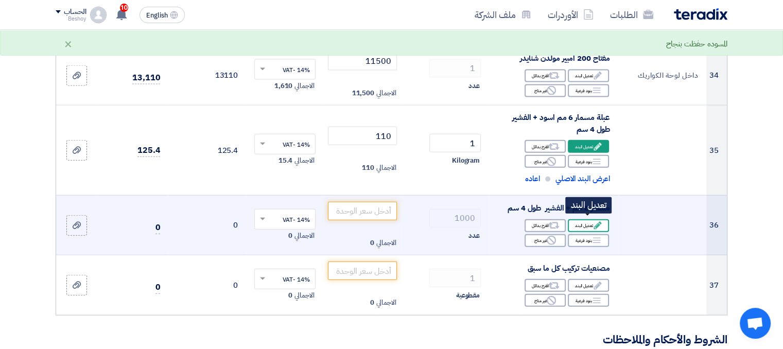
click at [589, 224] on div "Edit تعديل البند" at bounding box center [588, 225] width 41 height 13
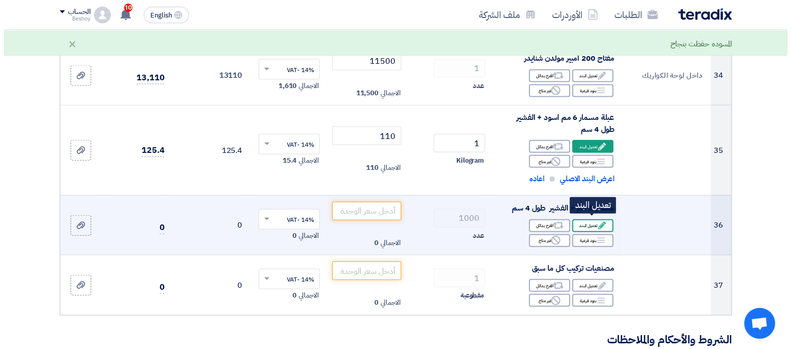
scroll to position [2081, 0]
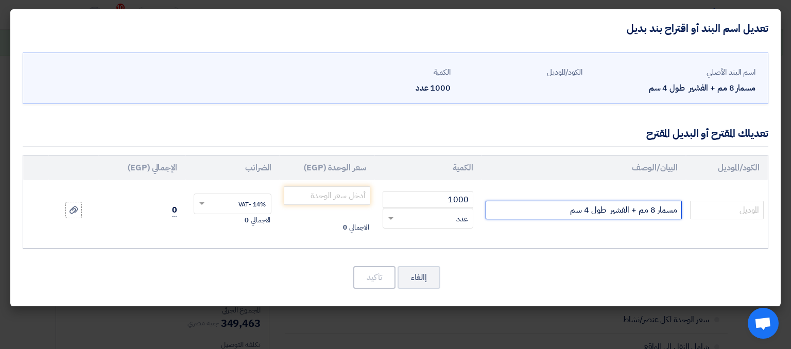
click at [678, 210] on input "مسمار 8 مم + الفشير طول 4 سم" at bounding box center [584, 210] width 196 height 19
click at [625, 212] on input "كيلو مسمار 8 مم + الفشير طول 4 سم" at bounding box center [584, 210] width 196 height 19
type input "كيلو مسمار 8 مم اسود + الفشير طول 4 سم"
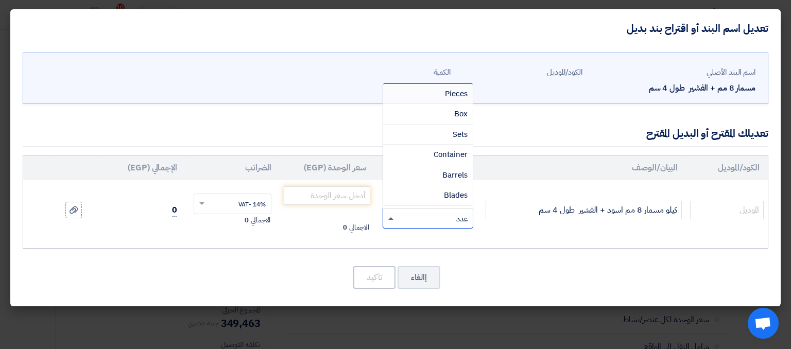
click at [391, 217] on span at bounding box center [390, 218] width 5 height 3
click at [447, 144] on span "Kilogram" at bounding box center [451, 147] width 31 height 11
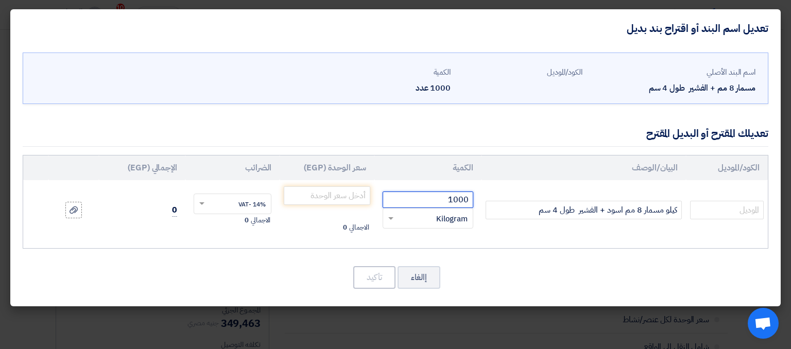
click at [457, 196] on input "1000" at bounding box center [428, 200] width 91 height 16
type input "1"
click at [353, 193] on input "number" at bounding box center [327, 195] width 86 height 19
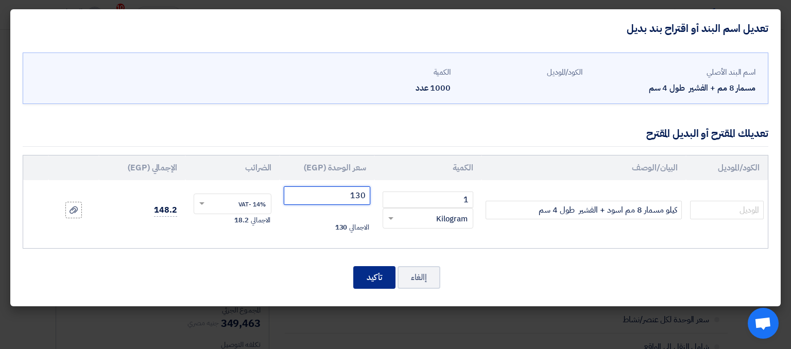
type input "130"
click at [380, 282] on button "تأكيد" at bounding box center [374, 277] width 42 height 23
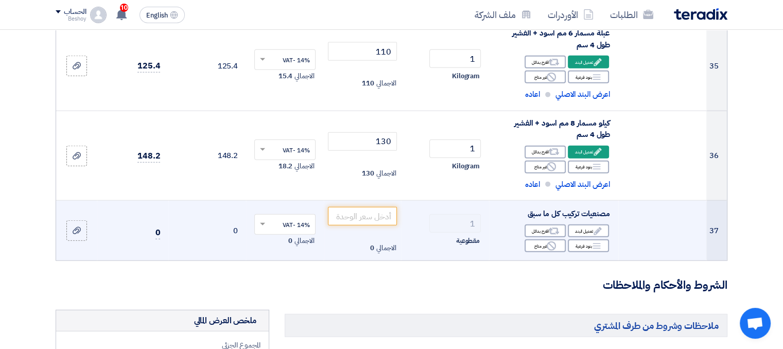
scroll to position [2402, 0]
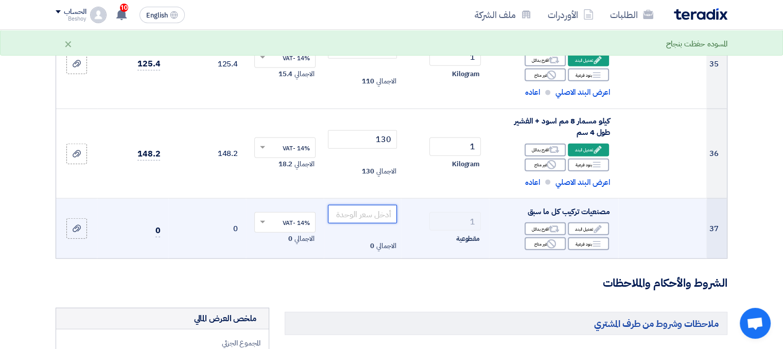
click at [377, 209] on input "number" at bounding box center [363, 214] width 70 height 19
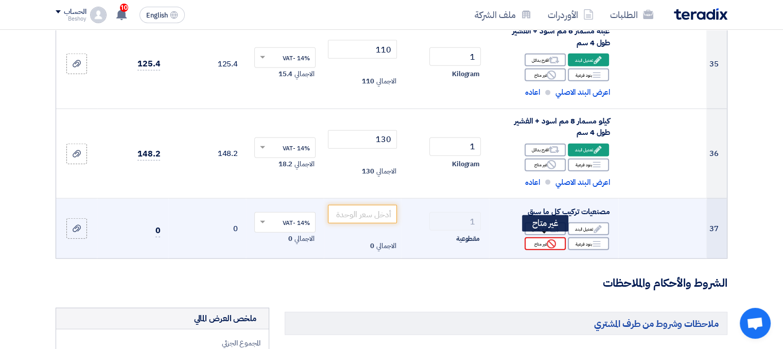
click at [554, 240] on icon "Reject" at bounding box center [551, 243] width 9 height 9
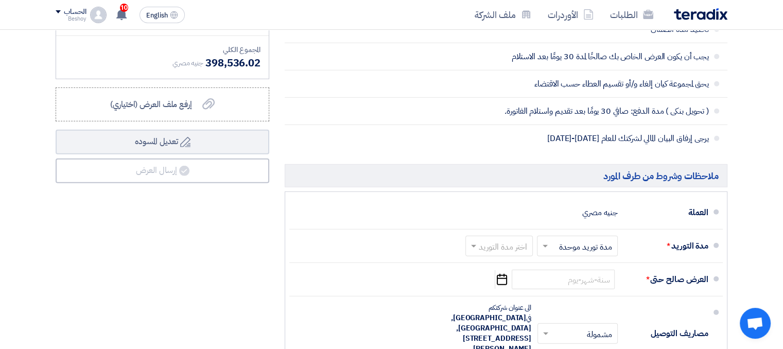
scroll to position [2828, 0]
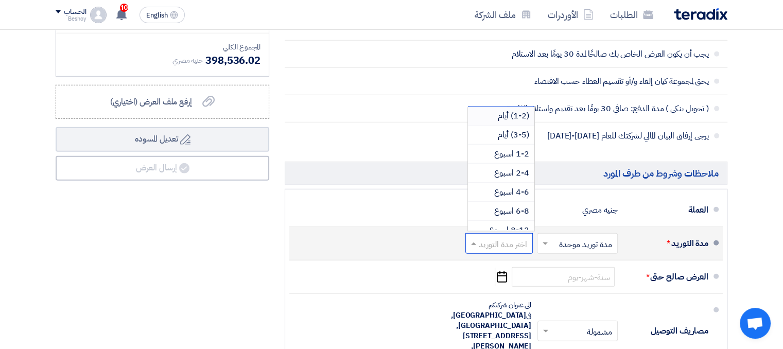
click at [484, 237] on input "text" at bounding box center [497, 244] width 62 height 15
click at [517, 133] on span "(3-5) أيام" at bounding box center [513, 135] width 31 height 12
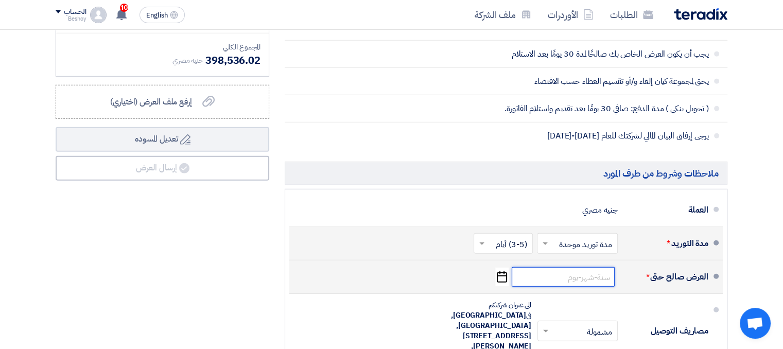
click at [538, 267] on input at bounding box center [563, 277] width 103 height 20
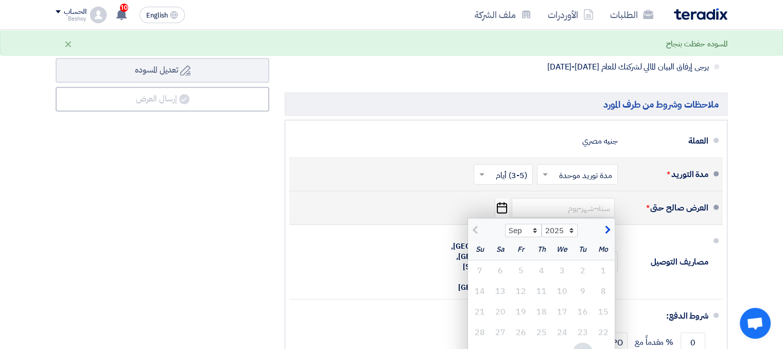
scroll to position [2934, 0]
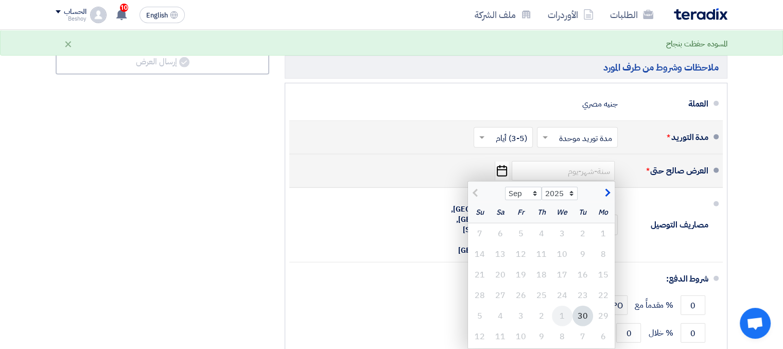
click at [563, 310] on div "1" at bounding box center [562, 316] width 21 height 21
type input "[DATE]"
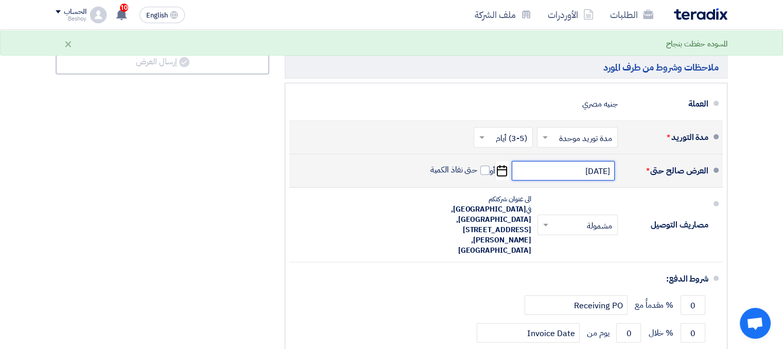
click at [527, 165] on input "[DATE]" at bounding box center [563, 171] width 103 height 20
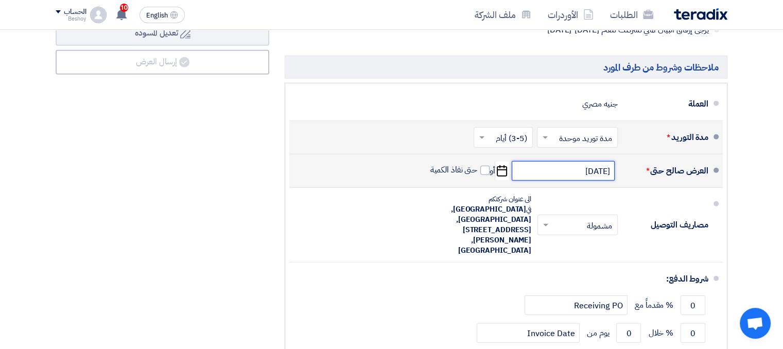
click at [528, 167] on input "[DATE]" at bounding box center [563, 171] width 103 height 20
select select "10"
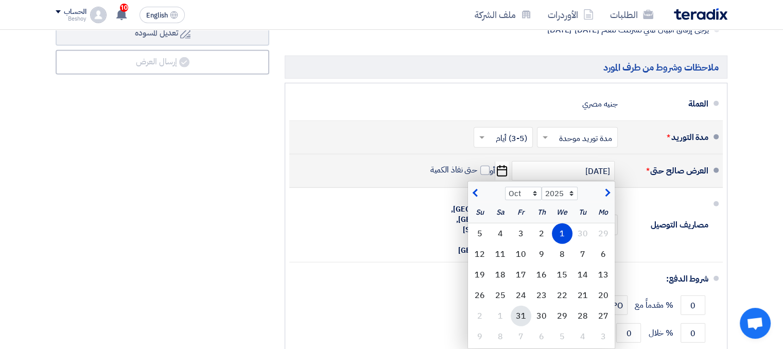
click at [525, 306] on div "31" at bounding box center [521, 316] width 21 height 21
type input "[DATE]"
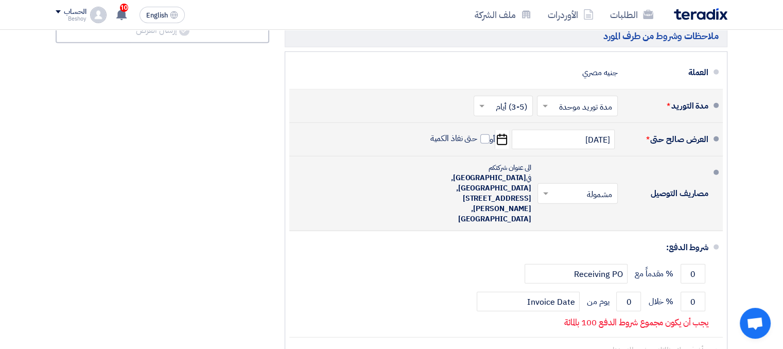
scroll to position [2967, 0]
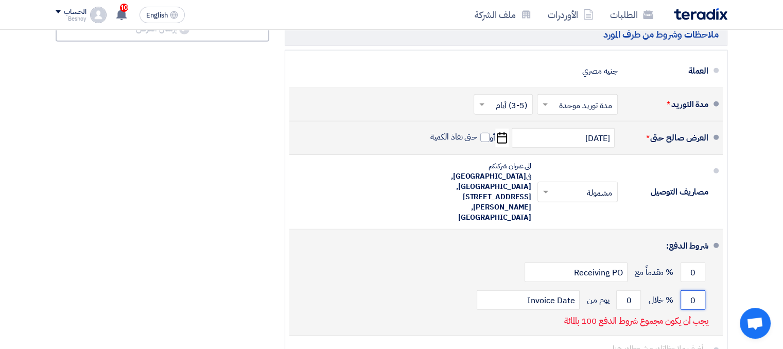
click at [693, 290] on input "0" at bounding box center [693, 300] width 25 height 20
type input "100"
click at [632, 290] on input "0" at bounding box center [628, 300] width 25 height 20
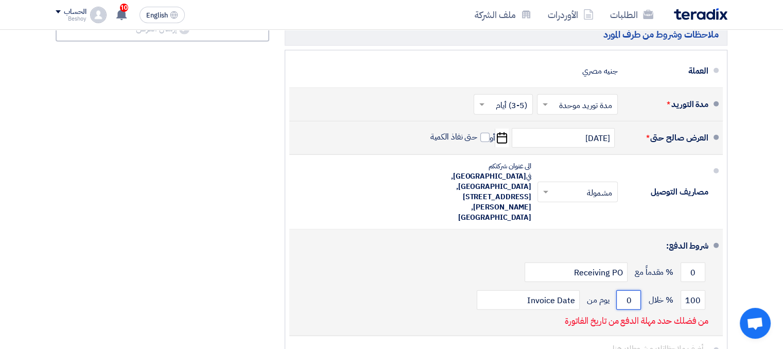
click at [632, 290] on input "0" at bounding box center [628, 300] width 25 height 20
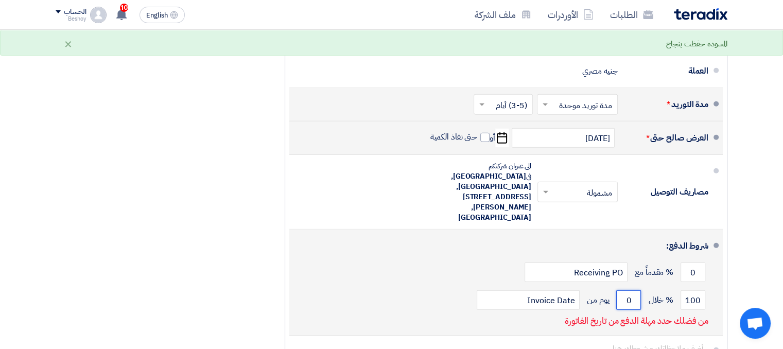
click at [632, 290] on input "0" at bounding box center [628, 300] width 25 height 20
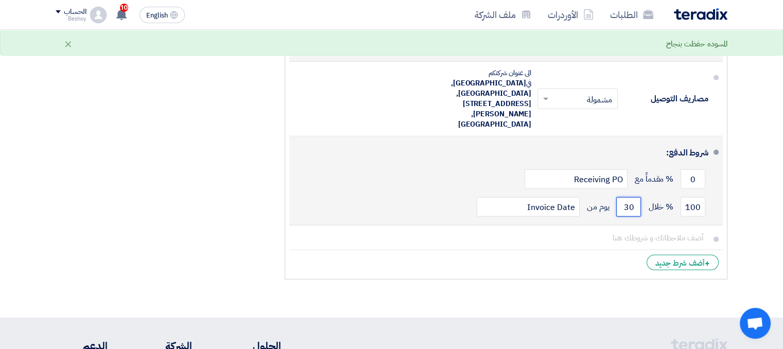
scroll to position [3069, 0]
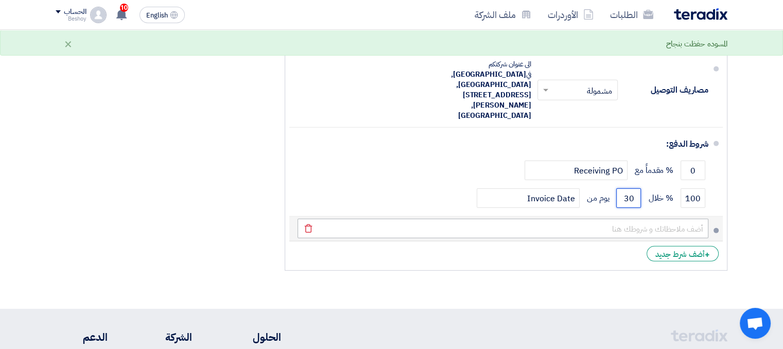
type input "30"
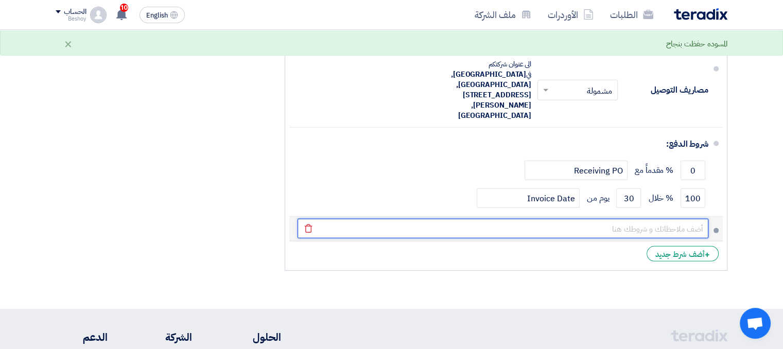
click at [653, 219] on input "text" at bounding box center [503, 229] width 411 height 20
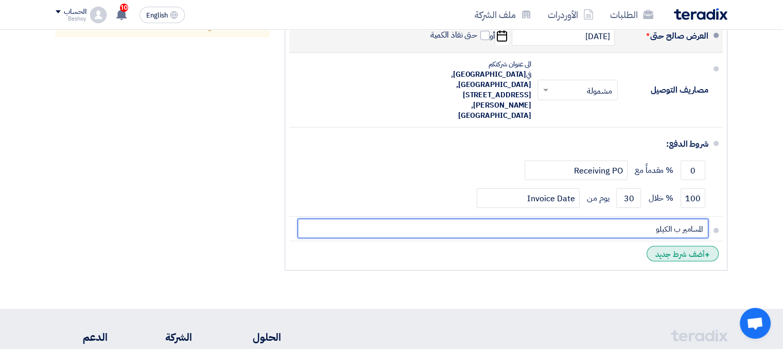
type input "المسامير ب الكيلو"
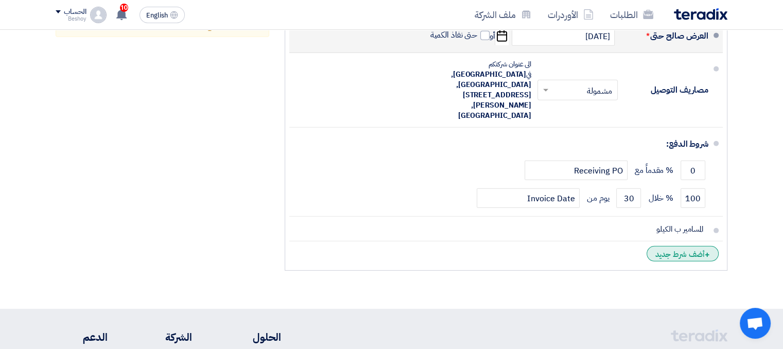
click at [708, 249] on span "+" at bounding box center [707, 255] width 5 height 12
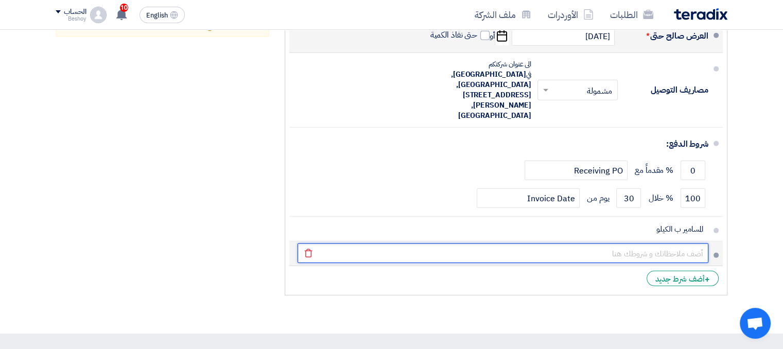
click at [698, 244] on input "text" at bounding box center [503, 254] width 411 height 20
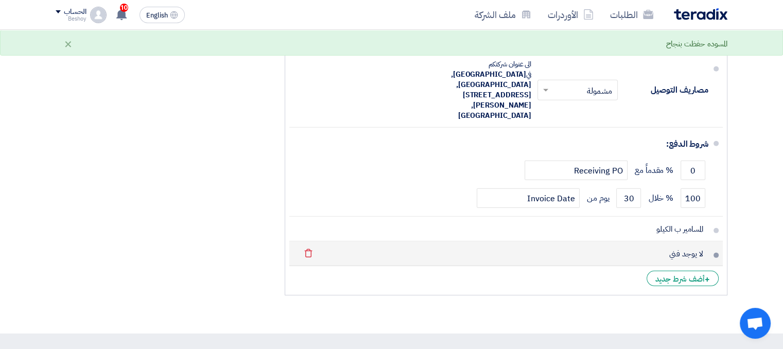
click at [637, 242] on li "لا يوجد فني [GEOGRAPHIC_DATA]" at bounding box center [506, 254] width 434 height 25
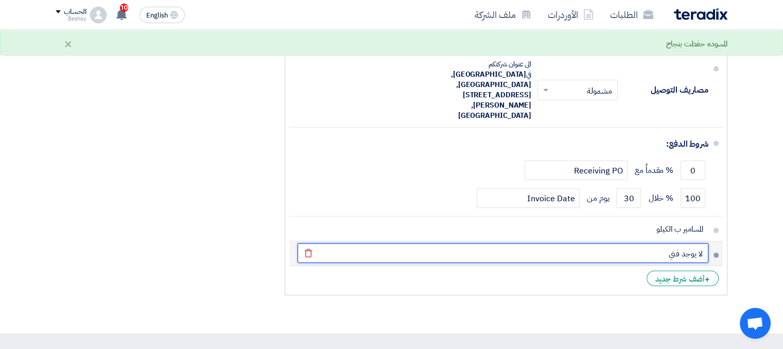
click at [642, 244] on input "لا يوجد فني" at bounding box center [503, 254] width 411 height 20
type input "ل"
type input "انا توريدات فقط لا يوجد لدينا فني صيانة"
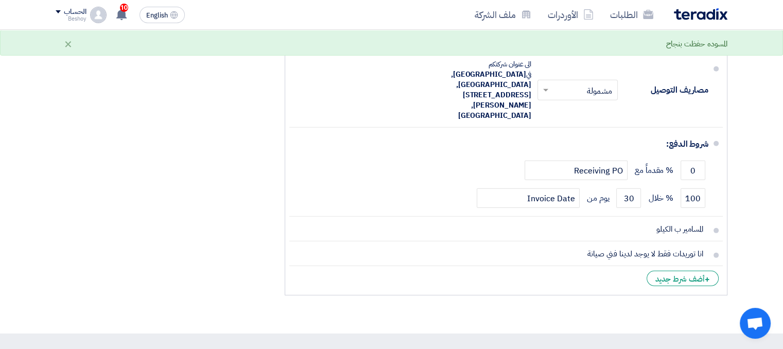
click at [613, 256] on ul "العملة جنيه مصري مدة التوريد * اختر مدة التوريد × مدة توريد موحدة ×" at bounding box center [506, 122] width 443 height 348
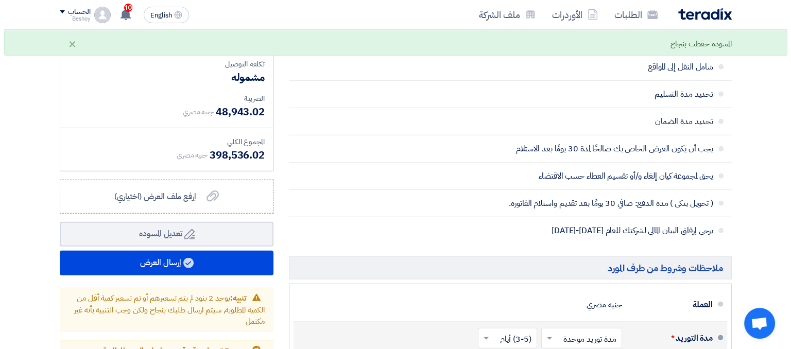
scroll to position [2733, 0]
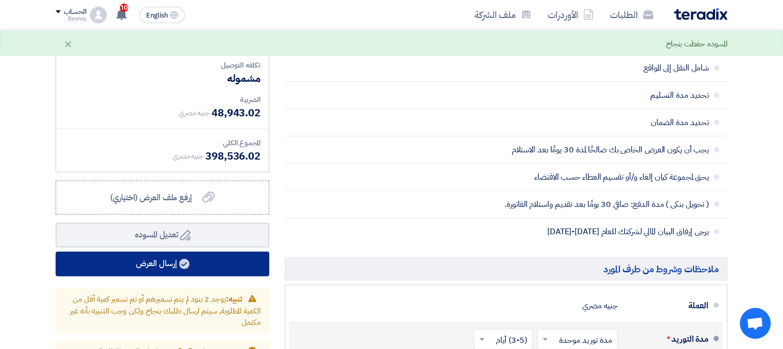
click at [252, 254] on button "إرسال العرض" at bounding box center [163, 264] width 214 height 25
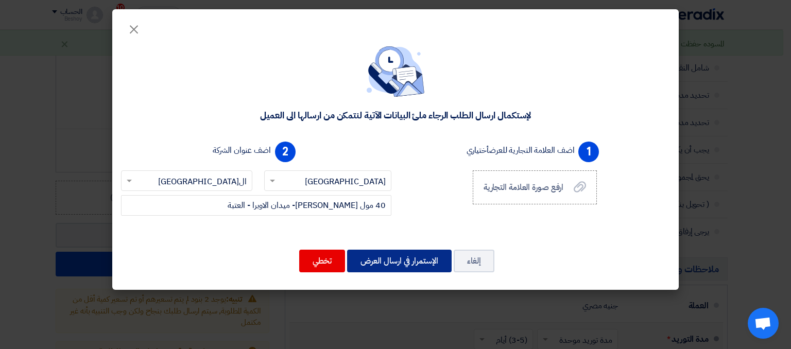
click at [394, 260] on button "الإستمرار في ارسال العرض" at bounding box center [399, 261] width 105 height 23
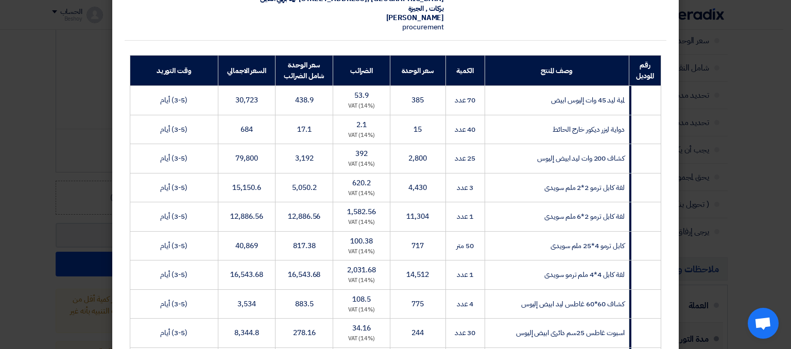
scroll to position [119, 0]
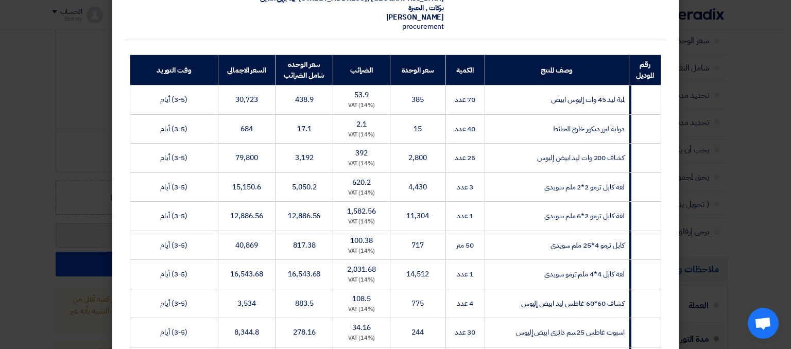
click at [485, 219] on td "1 عدد" at bounding box center [464, 216] width 39 height 29
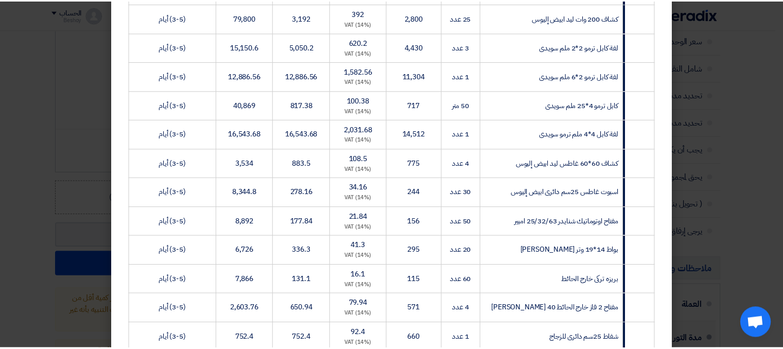
scroll to position [264, 0]
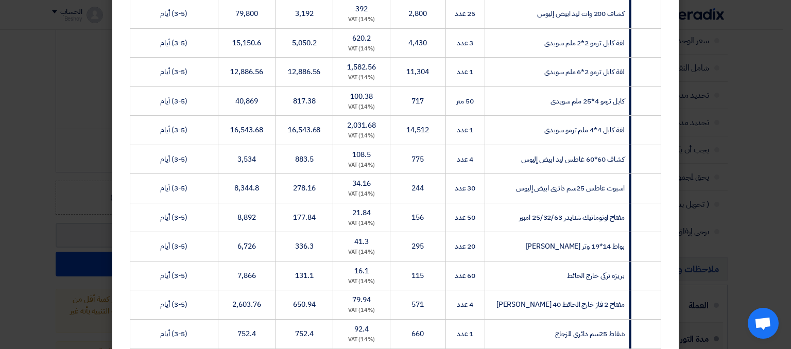
click at [760, 141] on modal-container "سيتي لايت للتوريدات العمومية 40 مول [PERSON_NAME]- ميدان الاوبرا - العتبة, [GEO…" at bounding box center [395, 174] width 791 height 349
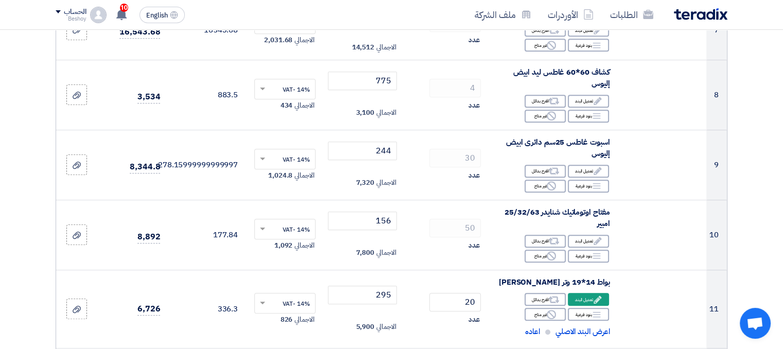
scroll to position [573, 0]
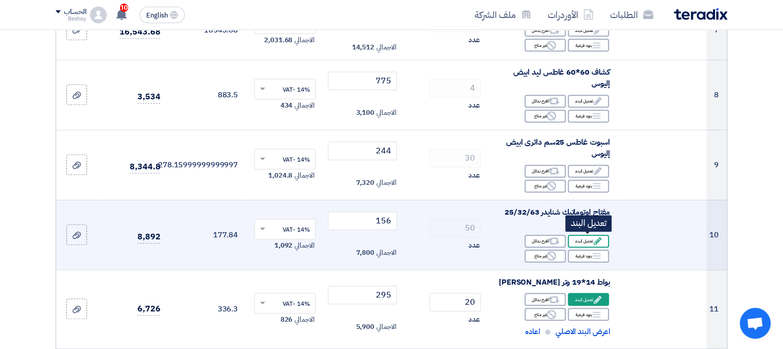
click at [588, 243] on div "Edit تعديل البند" at bounding box center [588, 241] width 41 height 13
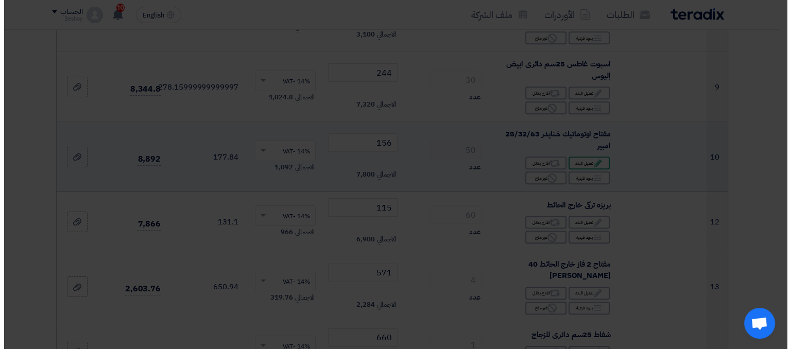
scroll to position [494, 0]
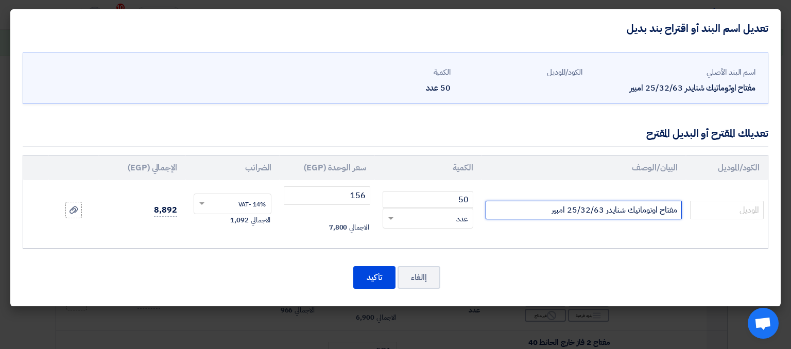
drag, startPoint x: 595, startPoint y: 210, endPoint x: 604, endPoint y: 210, distance: 8.8
click at [604, 210] on input "مفتاح اوتوماتيك شنايدر 25/32/63 امبير" at bounding box center [584, 210] width 196 height 19
type input "مفتاح اوتوماتيك شنايدر 25/32/40 امبير"
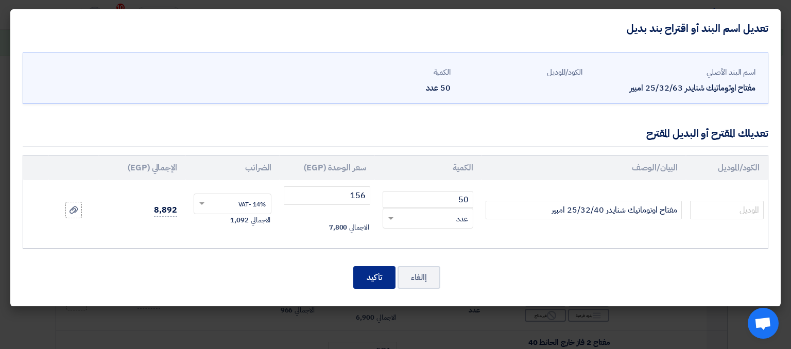
click at [385, 270] on button "تأكيد" at bounding box center [374, 277] width 42 height 23
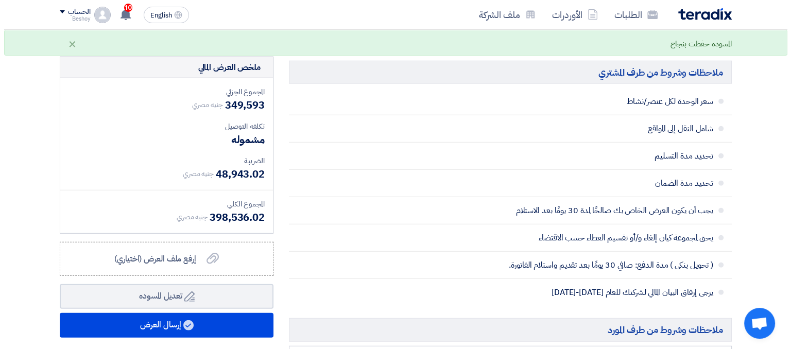
scroll to position [2692, 0]
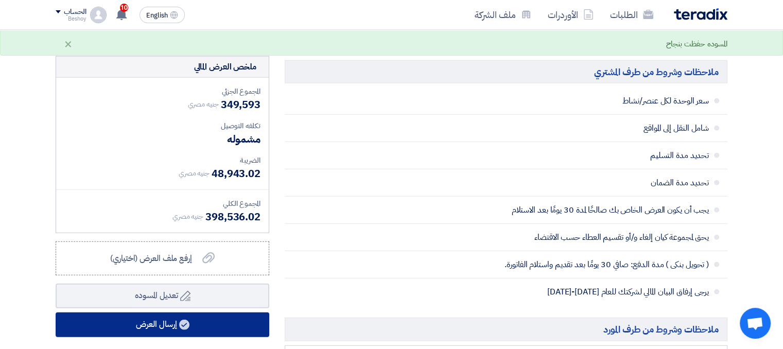
click at [200, 316] on button "إرسال العرض" at bounding box center [163, 325] width 214 height 25
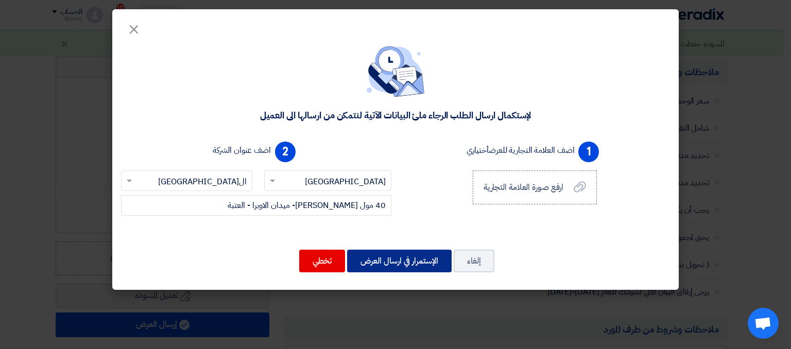
click at [382, 259] on button "الإستمرار في ارسال العرض" at bounding box center [399, 261] width 105 height 23
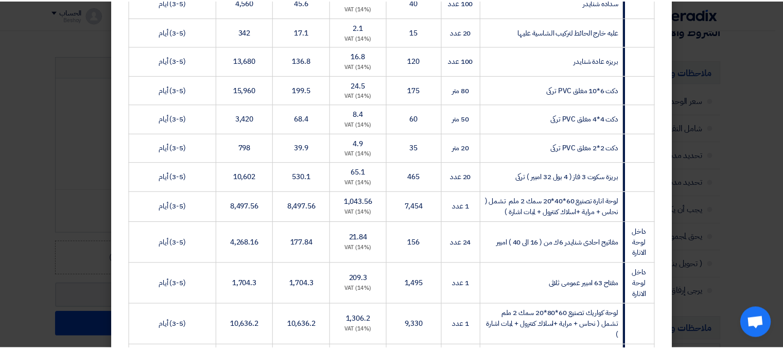
scroll to position [828, 0]
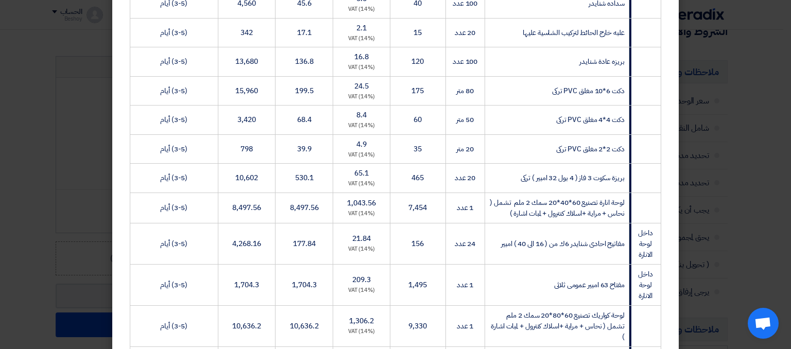
click at [742, 223] on modal-container "سيتي لايت للتوريدات العمومية 40 مول [PERSON_NAME]- ميدان الاوبرا - العتبة, [GEO…" at bounding box center [395, 174] width 791 height 349
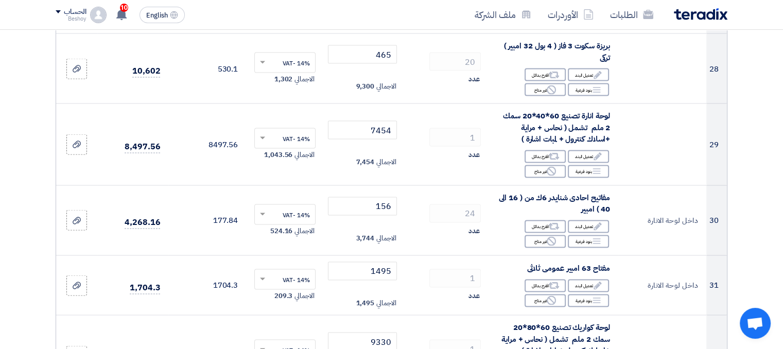
scroll to position [1881, 0]
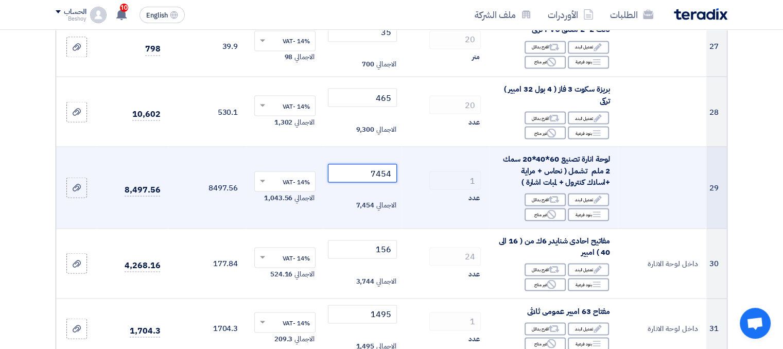
click at [380, 169] on input "7454" at bounding box center [363, 173] width 70 height 19
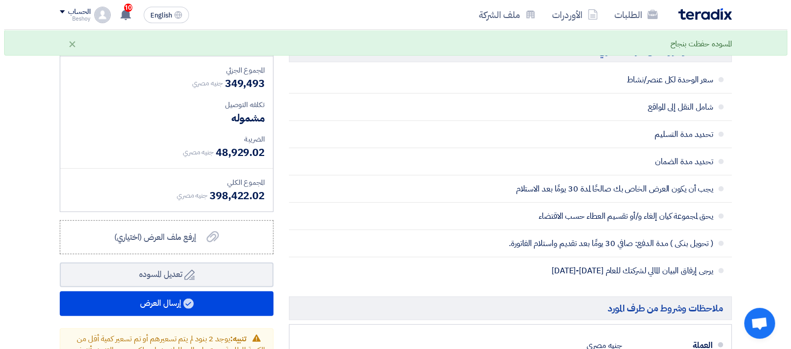
scroll to position [2714, 0]
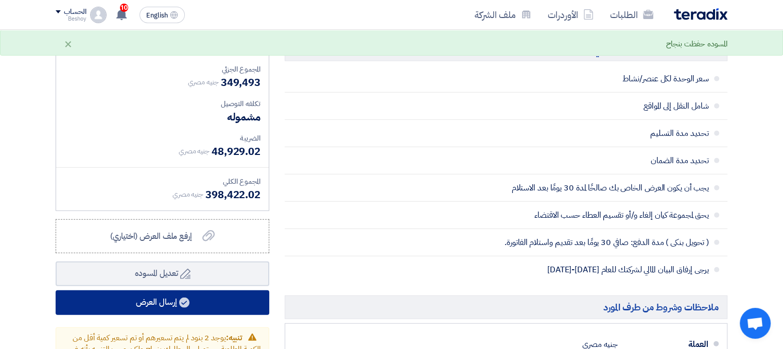
type input "7354"
click at [257, 293] on button "إرسال العرض" at bounding box center [163, 302] width 214 height 25
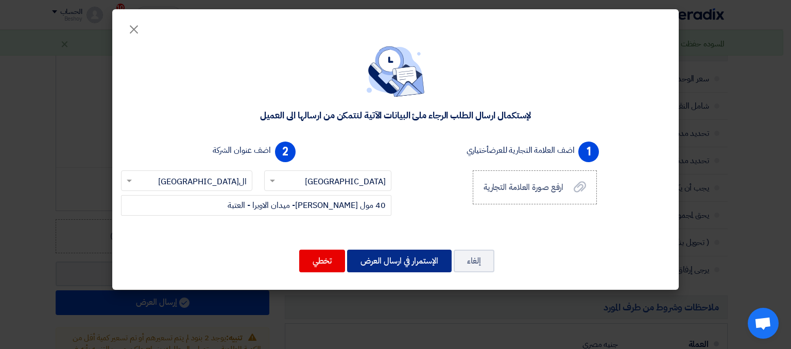
click at [433, 256] on button "الإستمرار في ارسال العرض" at bounding box center [399, 261] width 105 height 23
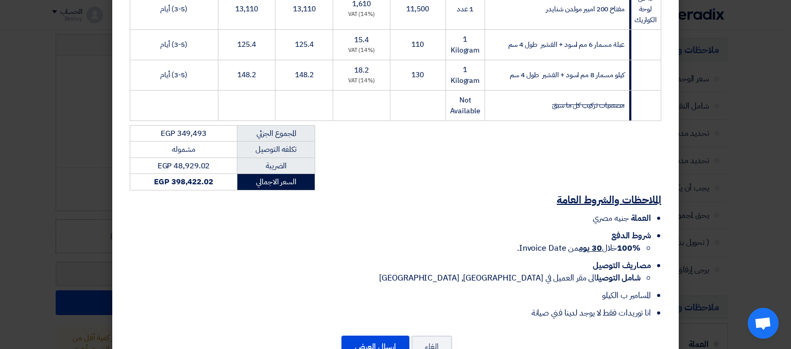
scroll to position [1260, 0]
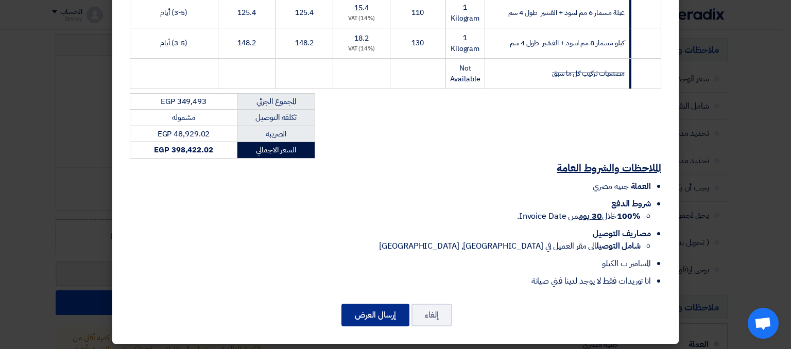
click at [398, 305] on button "إرسال العرض" at bounding box center [375, 315] width 68 height 23
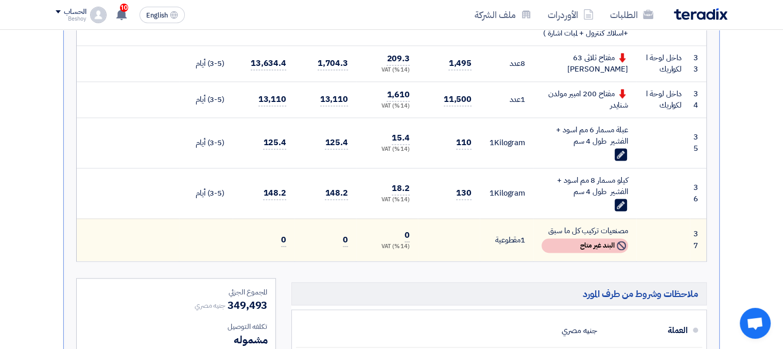
scroll to position [1557, 0]
